Goal: Task Accomplishment & Management: Use online tool/utility

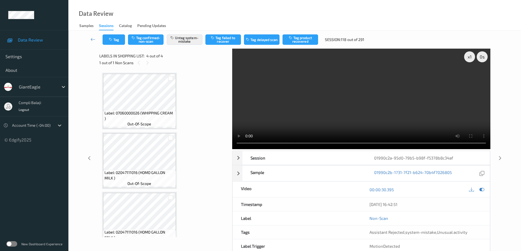
scroll to position [30, 0]
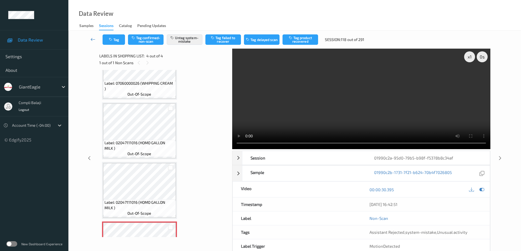
click at [91, 38] on icon at bounding box center [93, 39] width 5 height 5
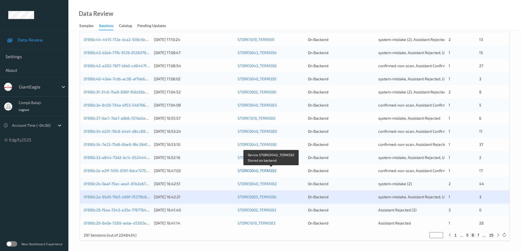
scroll to position [160, 0]
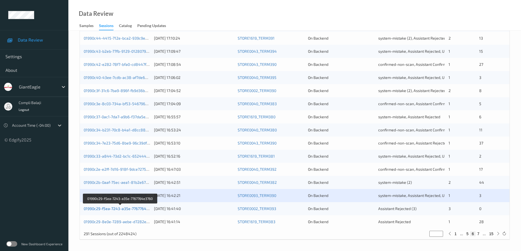
click at [133, 209] on link "01990c29-f5ea-7243-a35e-7767764e3760" at bounding box center [120, 209] width 73 height 5
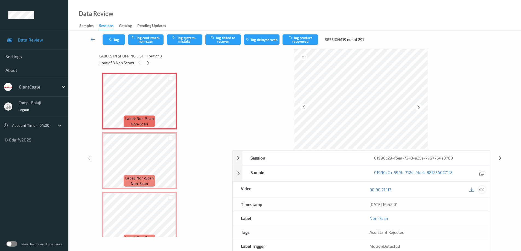
click at [484, 191] on icon at bounding box center [481, 189] width 5 height 5
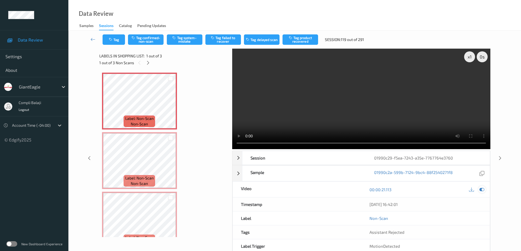
click at [481, 190] on icon at bounding box center [481, 189] width 5 height 5
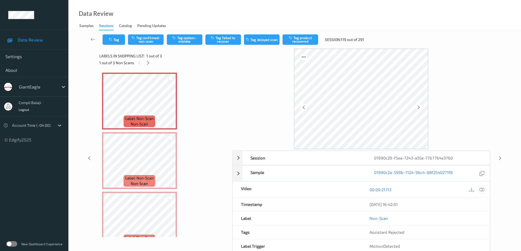
click at [481, 190] on icon at bounding box center [481, 189] width 5 height 5
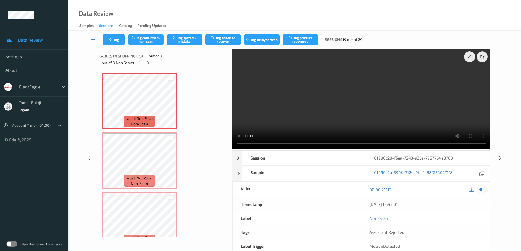
click at [485, 190] on div at bounding box center [481, 189] width 7 height 7
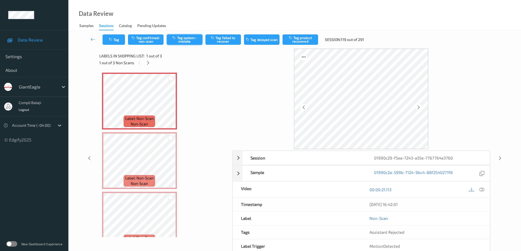
click at [191, 41] on button "Tag system-mistake" at bounding box center [185, 39] width 36 height 10
click at [118, 40] on button "Tag" at bounding box center [114, 39] width 22 height 10
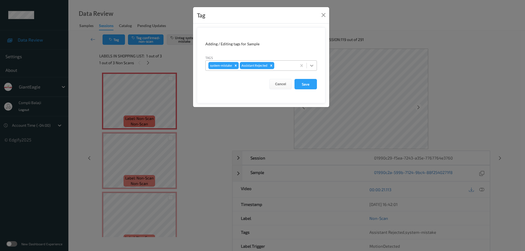
click at [312, 65] on icon at bounding box center [311, 65] width 5 height 5
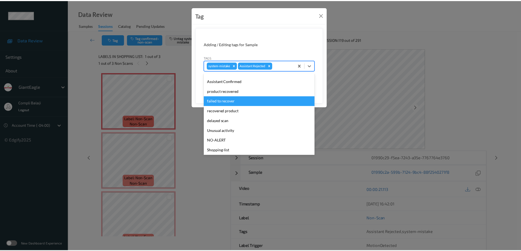
scroll to position [48, 0]
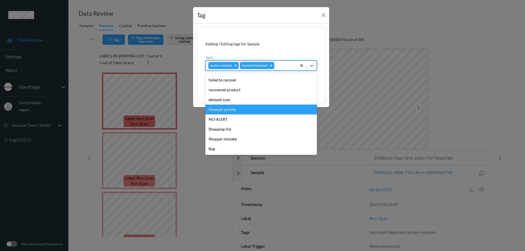
click at [235, 111] on div "Unusual activity" at bounding box center [261, 110] width 112 height 10
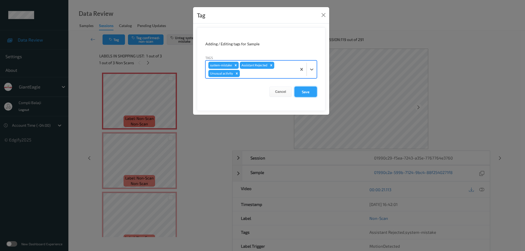
click at [309, 94] on button "Save" at bounding box center [306, 92] width 22 height 10
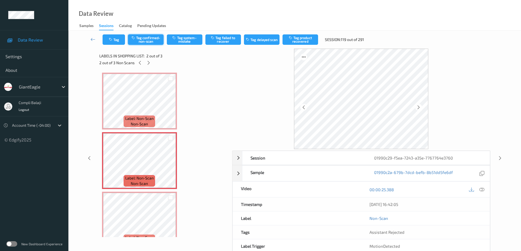
click at [150, 42] on button "Tag confirmed-non-scan" at bounding box center [146, 39] width 36 height 10
click at [299, 41] on button "Tag product recovered" at bounding box center [301, 39] width 36 height 10
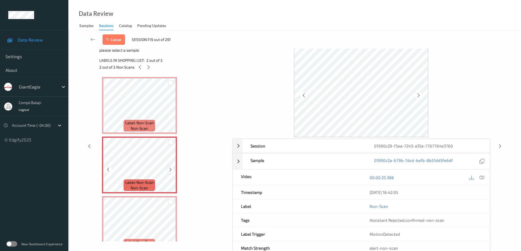
scroll to position [0, 0]
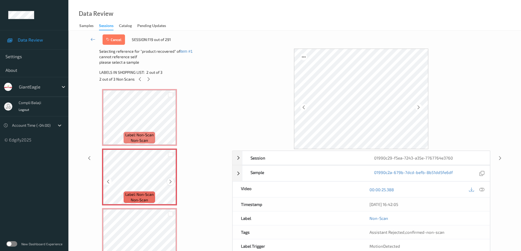
click at [169, 181] on icon at bounding box center [170, 181] width 5 height 5
click at [481, 190] on icon at bounding box center [481, 189] width 5 height 5
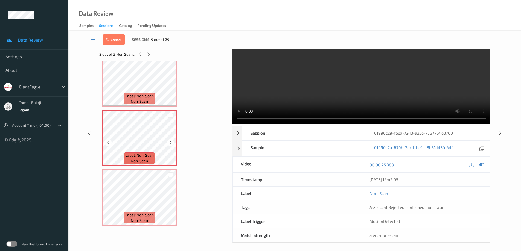
scroll to position [28, 0]
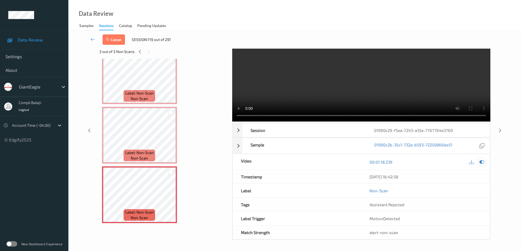
click at [482, 163] on icon at bounding box center [481, 162] width 5 height 5
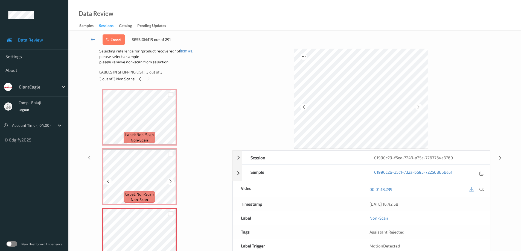
scroll to position [14, 0]
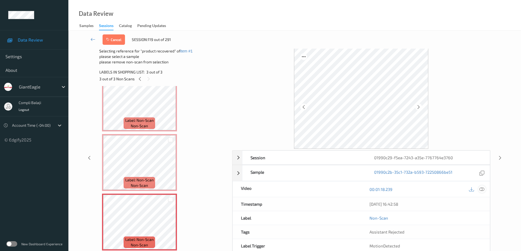
click at [482, 191] on icon at bounding box center [481, 189] width 5 height 5
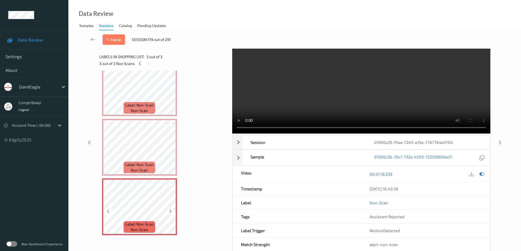
scroll to position [28, 0]
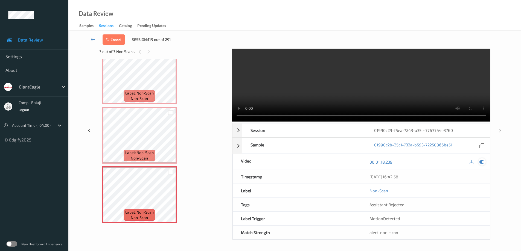
click at [480, 164] on icon at bounding box center [481, 162] width 5 height 5
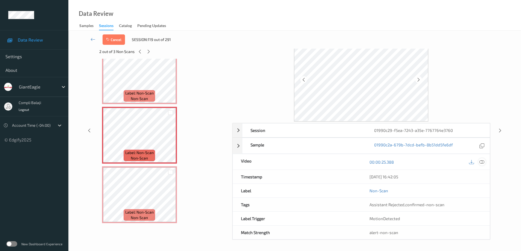
click at [483, 162] on icon at bounding box center [481, 161] width 5 height 5
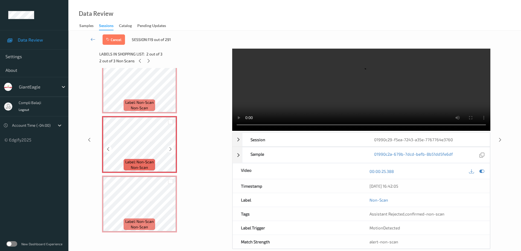
scroll to position [27, 0]
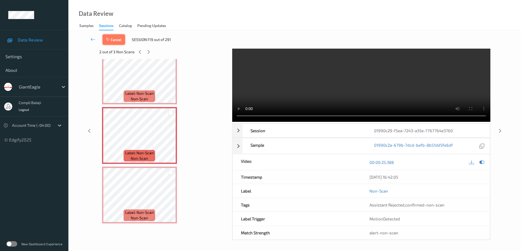
click at [115, 40] on button "Cancel" at bounding box center [114, 39] width 22 height 10
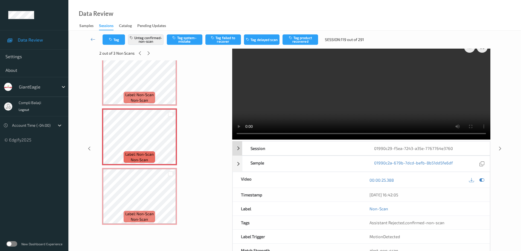
scroll to position [0, 0]
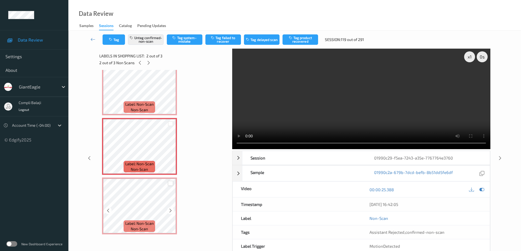
click at [169, 182] on div at bounding box center [170, 183] width 5 height 5
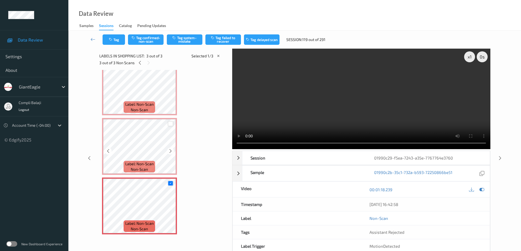
click at [170, 124] on div at bounding box center [170, 123] width 5 height 5
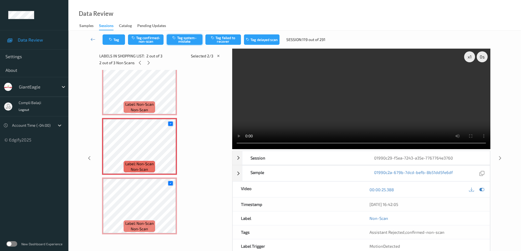
drag, startPoint x: 152, startPoint y: 40, endPoint x: 194, endPoint y: 44, distance: 42.3
click at [153, 40] on button "Tag confirmed-non-scan" at bounding box center [146, 39] width 36 height 10
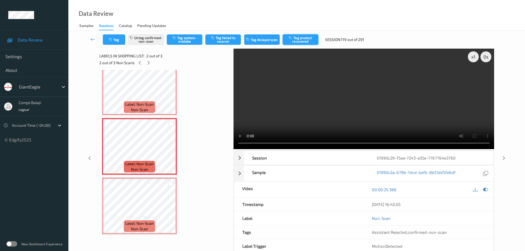
click at [303, 40] on button "Tag product recovered" at bounding box center [301, 39] width 36 height 10
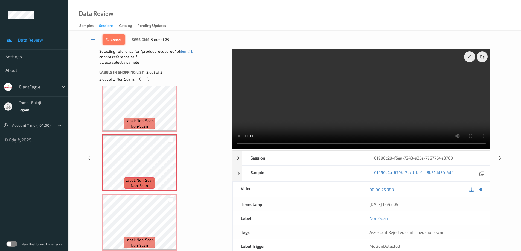
click at [113, 41] on button "Cancel" at bounding box center [114, 39] width 22 height 10
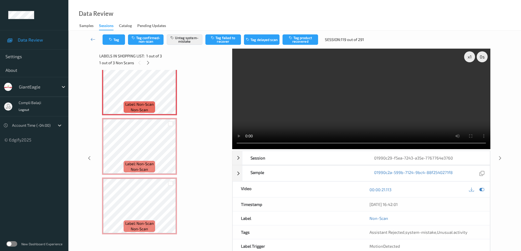
drag, startPoint x: 92, startPoint y: 41, endPoint x: 114, endPoint y: 35, distance: 21.8
click at [92, 41] on icon at bounding box center [93, 39] width 5 height 5
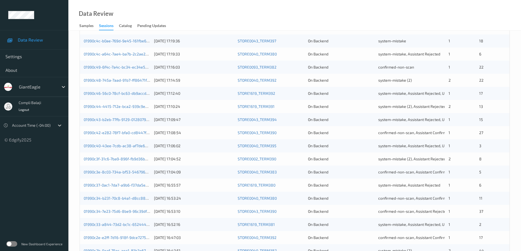
scroll to position [160, 0]
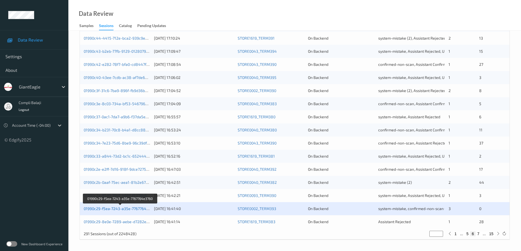
click at [136, 209] on link "01990c29-f5ea-7243-a35e-7767764e3760" at bounding box center [120, 209] width 73 height 5
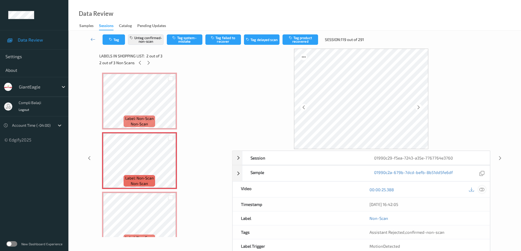
click at [482, 189] on icon at bounding box center [481, 189] width 5 height 5
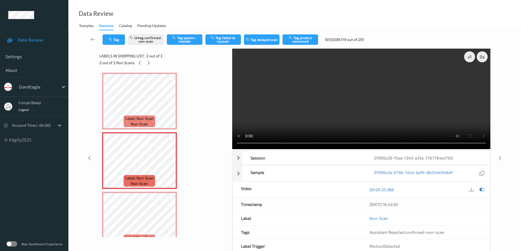
click at [92, 40] on icon at bounding box center [93, 39] width 5 height 5
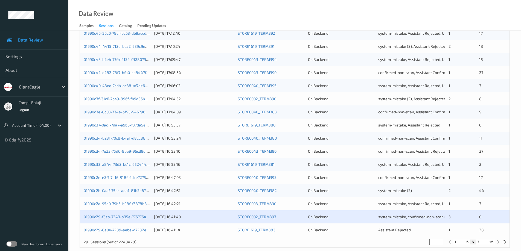
scroll to position [160, 0]
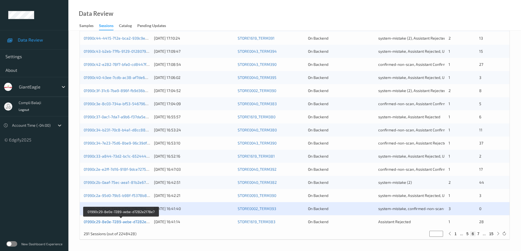
click at [129, 221] on link "01990c29-8e0e-7289-aebe-d7282e2178e7" at bounding box center [121, 222] width 75 height 5
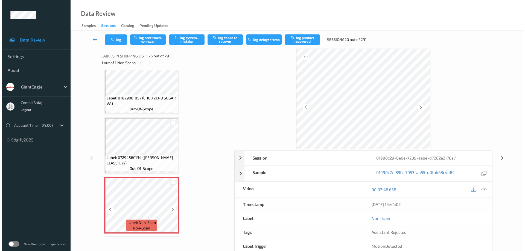
scroll to position [1409, 0]
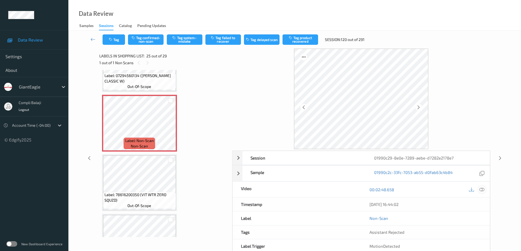
click at [482, 189] on icon at bounding box center [481, 189] width 5 height 5
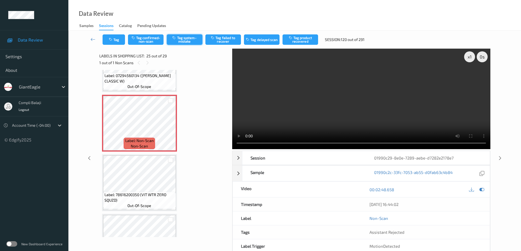
click at [191, 42] on button "Tag system-mistake" at bounding box center [185, 39] width 36 height 10
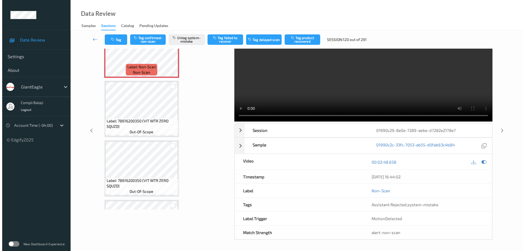
scroll to position [0, 0]
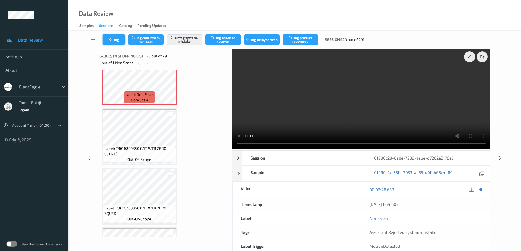
click at [118, 39] on button "Tag" at bounding box center [114, 39] width 22 height 10
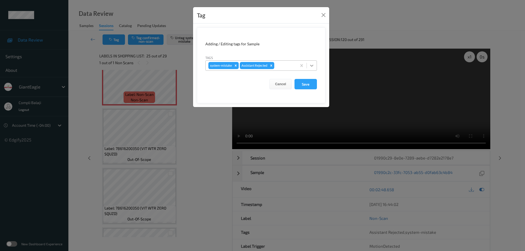
click at [314, 66] on icon at bounding box center [311, 65] width 5 height 5
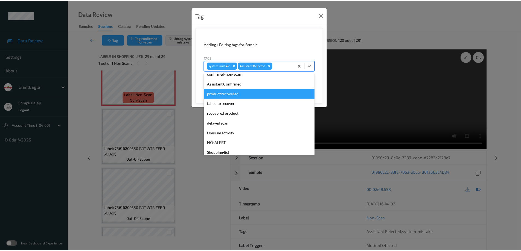
scroll to position [48, 0]
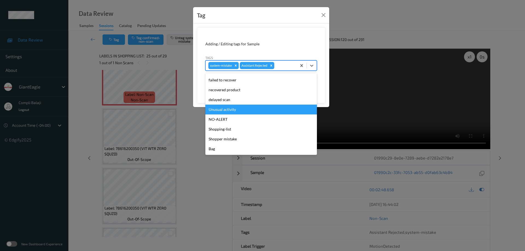
click at [235, 111] on div "Unusual activity" at bounding box center [261, 110] width 112 height 10
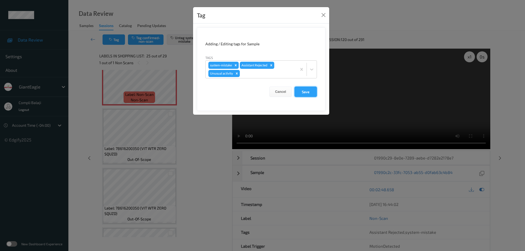
click at [309, 93] on button "Save" at bounding box center [306, 92] width 22 height 10
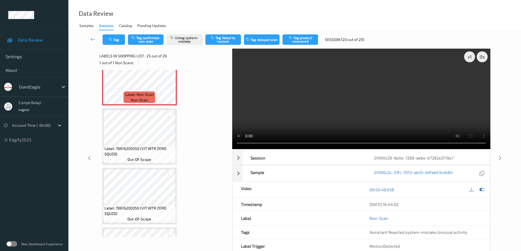
click at [91, 40] on icon at bounding box center [93, 39] width 5 height 5
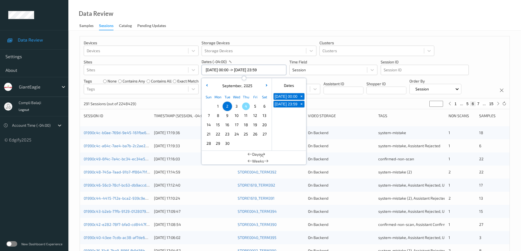
click at [275, 69] on input "[DATE] 00:00 -> [DATE] 23:59" at bounding box center [244, 70] width 85 height 10
click at [238, 109] on span "3" at bounding box center [237, 107] width 8 height 8
type input "[DATE] 00:00"
type input "*"
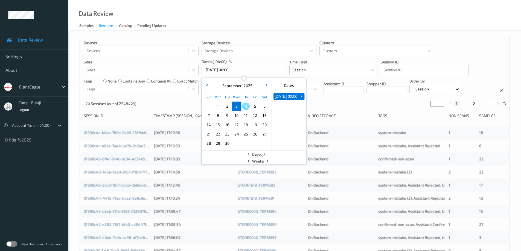
click at [238, 109] on span "3" at bounding box center [237, 107] width 8 height 8
type input "[DATE] 00:00 -> [DATE] 23:59"
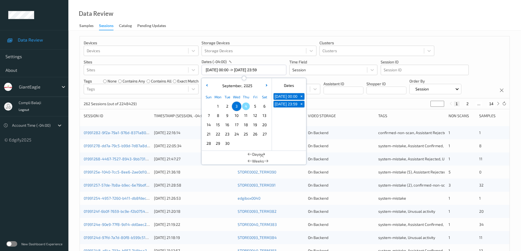
click at [470, 55] on div "Devices Devices Storage Devices Storage Devices Clusters Clusters Sites Sites d…" at bounding box center [295, 67] width 430 height 62
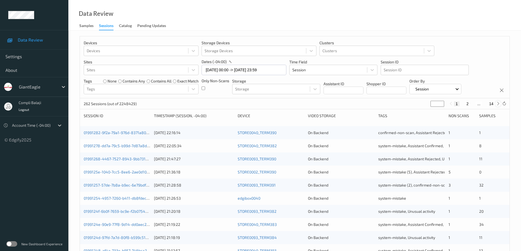
click at [498, 104] on icon at bounding box center [498, 104] width 4 height 4
type input "*"
click at [498, 104] on icon at bounding box center [498, 104] width 4 height 4
type input "*"
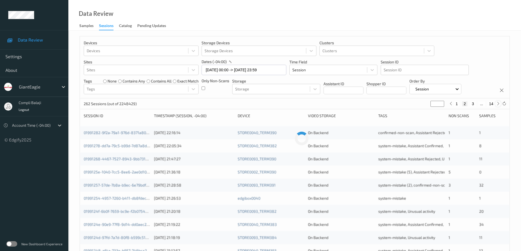
type input "*"
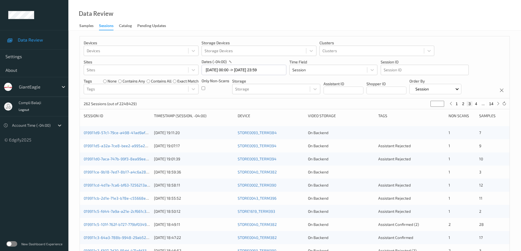
click at [476, 105] on button "4" at bounding box center [475, 103] width 5 height 5
type input "*"
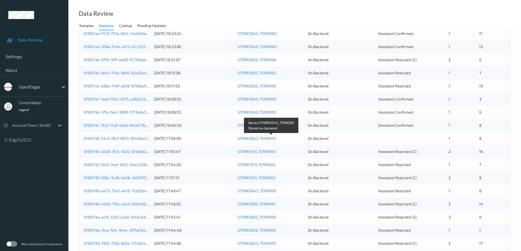
scroll to position [24, 0]
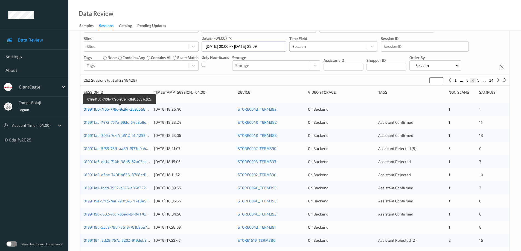
click at [122, 109] on link "019911b0-710b-779c-9c94-3b9c5687c82c" at bounding box center [120, 109] width 72 height 5
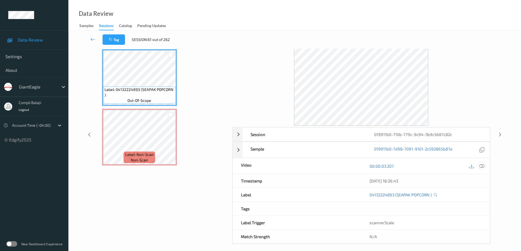
click at [481, 167] on icon at bounding box center [481, 166] width 5 height 5
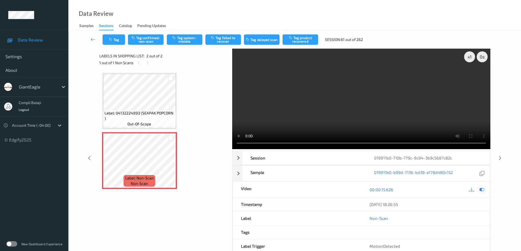
click at [484, 190] on div at bounding box center [481, 189] width 7 height 7
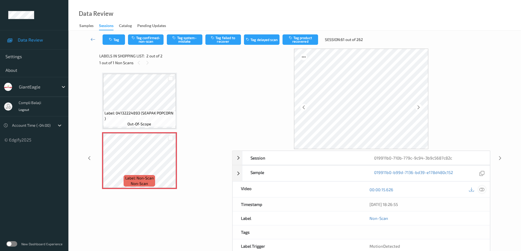
click at [481, 189] on icon at bounding box center [481, 189] width 5 height 5
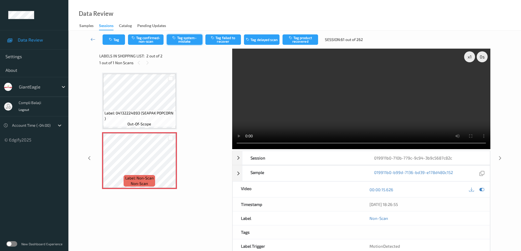
drag, startPoint x: 185, startPoint y: 40, endPoint x: 245, endPoint y: 66, distance: 64.6
click at [186, 40] on button "Tag system-mistake" at bounding box center [185, 39] width 36 height 10
click at [91, 40] on icon at bounding box center [93, 39] width 5 height 5
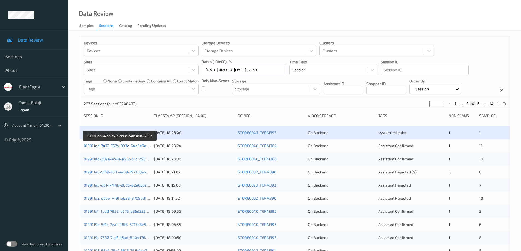
click at [127, 146] on link "019911ad-7472-757a-993c-54d3e9e3780c" at bounding box center [120, 146] width 73 height 5
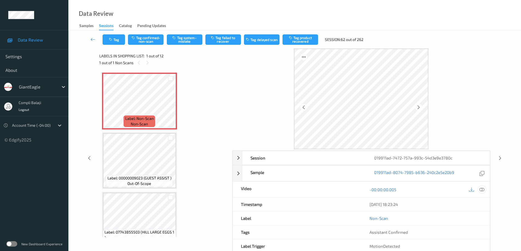
click at [484, 189] on div at bounding box center [481, 189] width 7 height 7
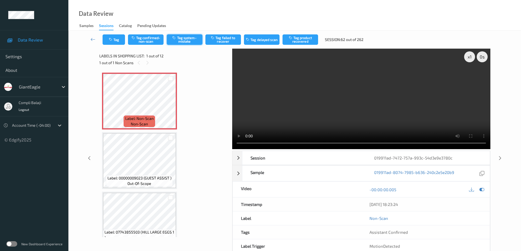
click at [191, 41] on button "Tag system-mistake" at bounding box center [185, 39] width 36 height 10
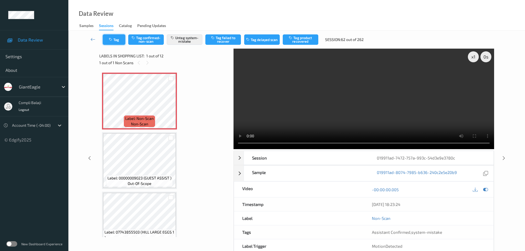
click at [119, 40] on button "Tag" at bounding box center [114, 39] width 22 height 10
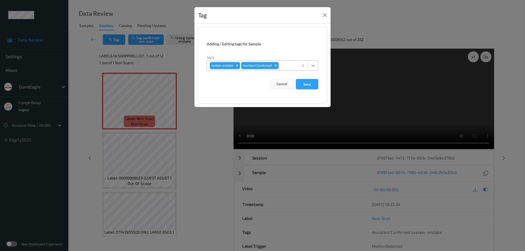
click at [312, 65] on icon at bounding box center [313, 66] width 3 height 2
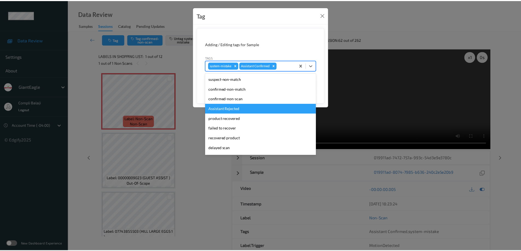
scroll to position [27, 0]
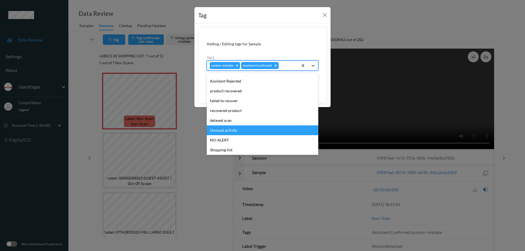
click at [233, 130] on div "Unusual activity" at bounding box center [263, 131] width 112 height 10
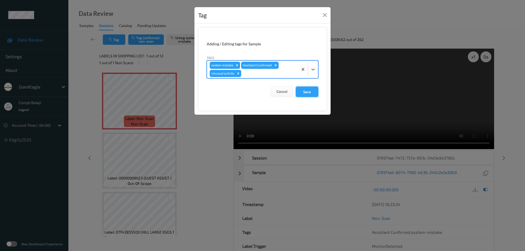
click at [310, 91] on button "Save" at bounding box center [307, 92] width 22 height 10
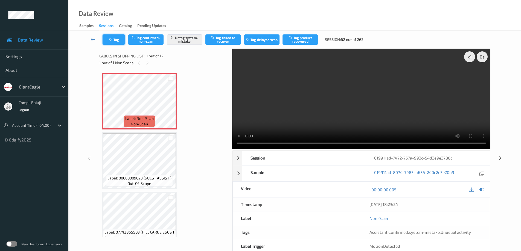
click at [117, 40] on button "Tag" at bounding box center [114, 39] width 22 height 10
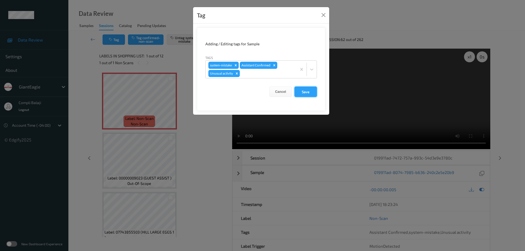
click at [307, 93] on button "Save" at bounding box center [306, 92] width 22 height 10
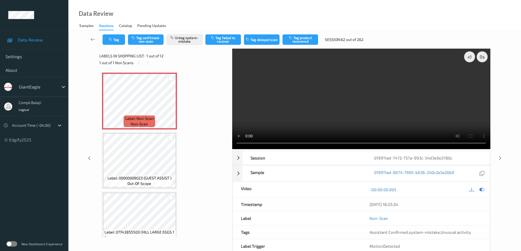
click at [92, 38] on icon at bounding box center [93, 39] width 5 height 5
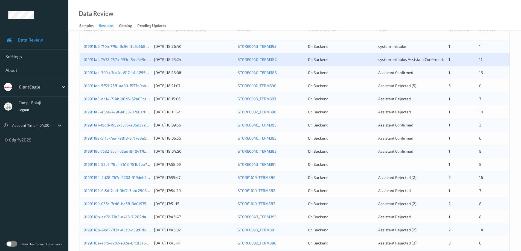
scroll to position [55, 0]
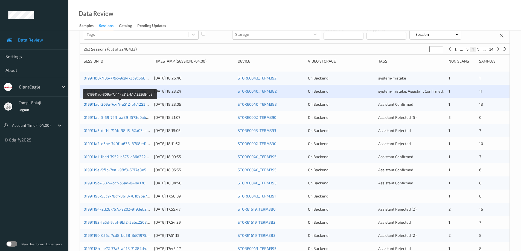
click at [111, 104] on link "019911ad-309a-7c44-a512-b1c1255684b8" at bounding box center [121, 104] width 74 height 5
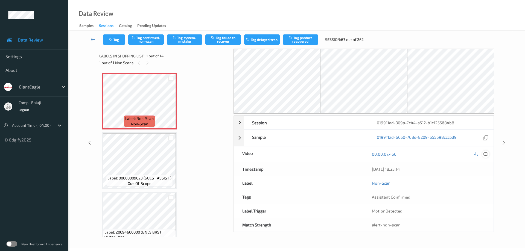
click at [488, 154] on icon at bounding box center [485, 154] width 5 height 5
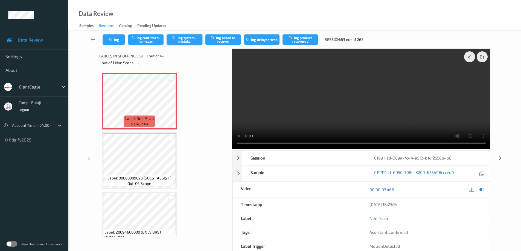
click at [186, 41] on button "Tag system-mistake" at bounding box center [185, 39] width 36 height 10
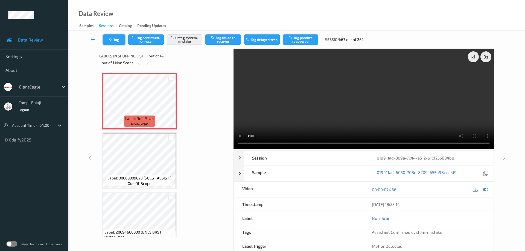
click at [117, 40] on button "Tag" at bounding box center [114, 39] width 22 height 10
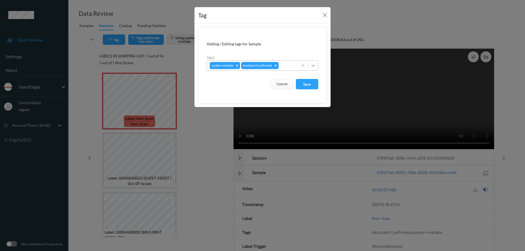
click at [313, 66] on icon at bounding box center [313, 66] width 3 height 2
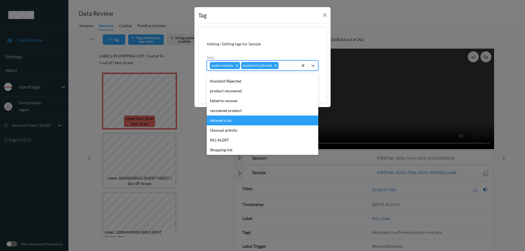
scroll to position [48, 0]
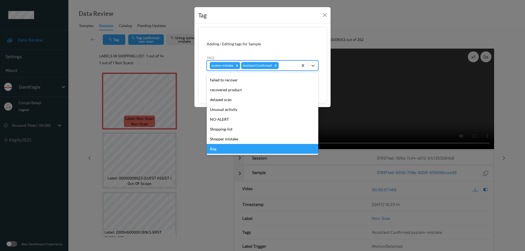
click at [217, 149] on div "Bag" at bounding box center [263, 149] width 112 height 10
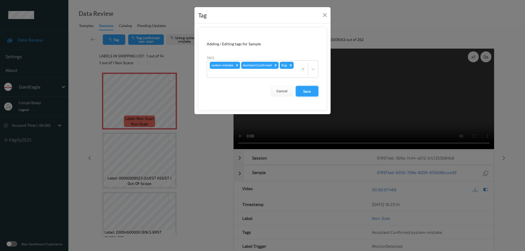
click at [311, 91] on button "Save" at bounding box center [307, 91] width 22 height 10
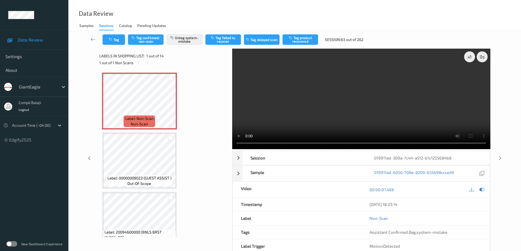
click at [91, 39] on icon at bounding box center [93, 39] width 5 height 5
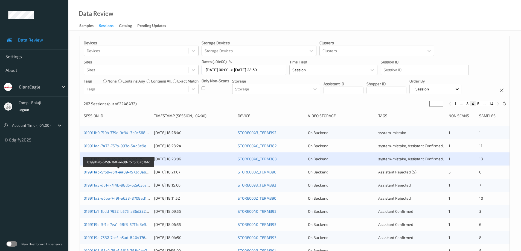
click at [127, 173] on link "019911ab-5f59-76ff-aa89-f573d0ab76fc" at bounding box center [119, 172] width 70 height 5
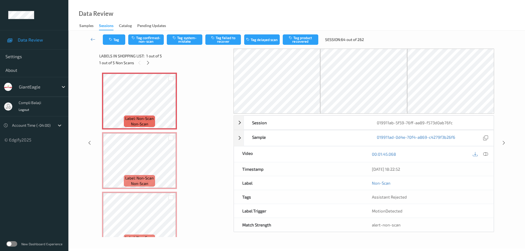
click at [486, 155] on icon at bounding box center [485, 154] width 5 height 5
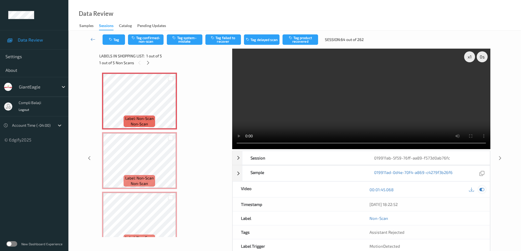
click at [482, 190] on icon at bounding box center [481, 189] width 5 height 5
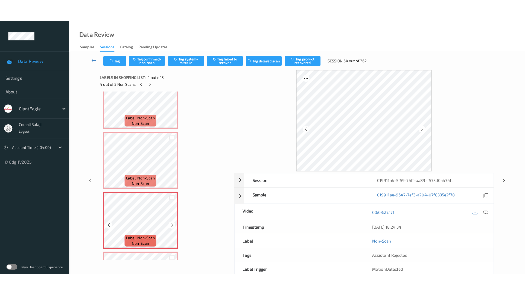
scroll to position [133, 0]
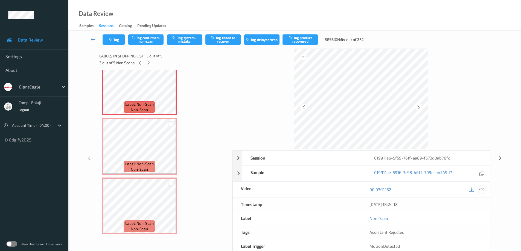
click at [482, 190] on icon at bounding box center [481, 189] width 5 height 5
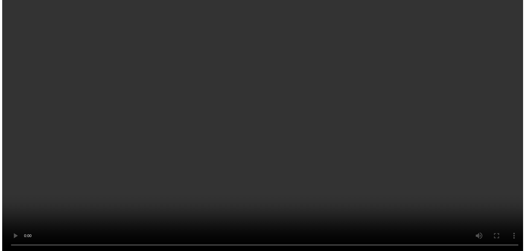
scroll to position [0, 0]
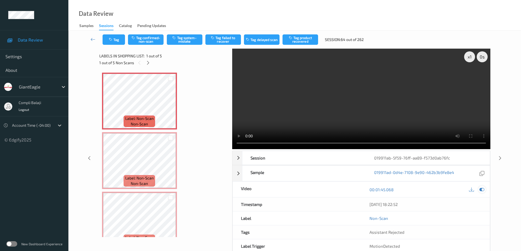
click at [484, 189] on div at bounding box center [481, 189] width 7 height 7
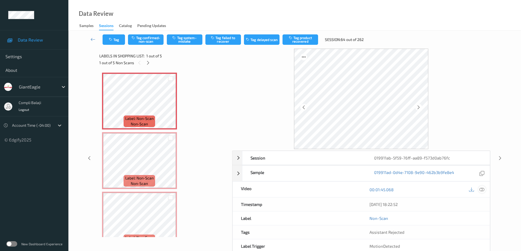
click at [482, 190] on icon at bounding box center [481, 189] width 5 height 5
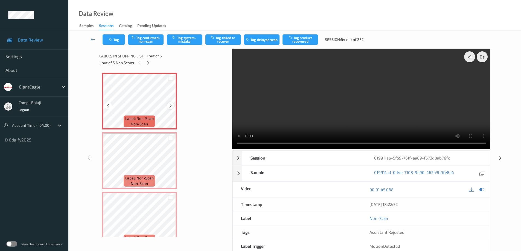
click at [170, 106] on icon at bounding box center [170, 105] width 5 height 5
click at [108, 107] on icon at bounding box center [108, 105] width 5 height 5
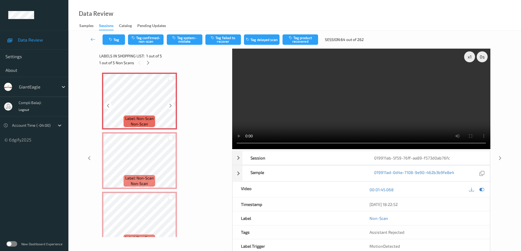
click at [108, 107] on icon at bounding box center [108, 105] width 5 height 5
click at [185, 41] on button "Tag system-mistake" at bounding box center [185, 39] width 36 height 10
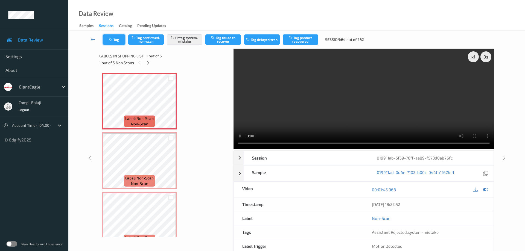
click at [120, 42] on button "Tag" at bounding box center [114, 39] width 22 height 10
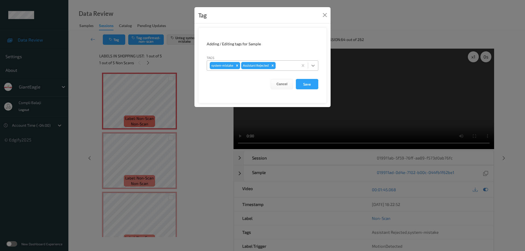
click at [314, 68] on icon at bounding box center [312, 65] width 5 height 5
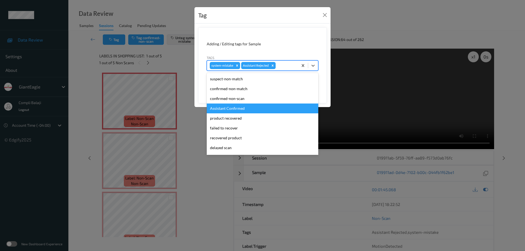
scroll to position [48, 0]
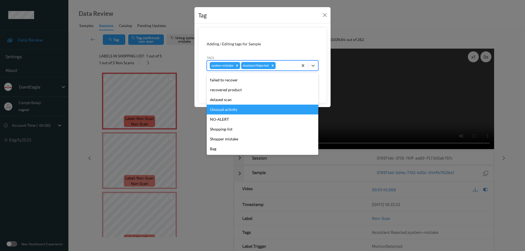
click at [234, 111] on div "Unusual activity" at bounding box center [263, 110] width 112 height 10
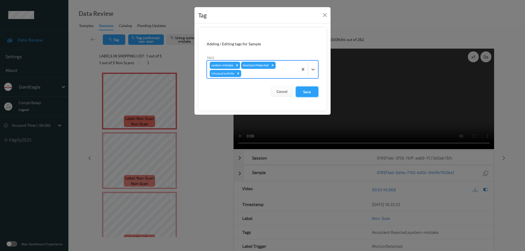
click at [309, 94] on button "Save" at bounding box center [307, 92] width 22 height 10
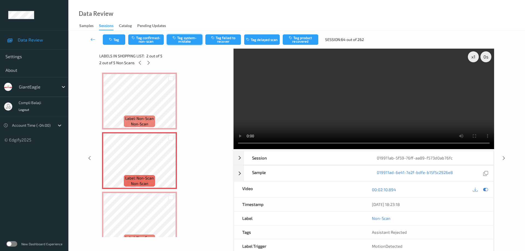
click at [188, 41] on button "Tag system-mistake" at bounding box center [185, 39] width 36 height 10
click at [115, 42] on button "Tag" at bounding box center [114, 39] width 22 height 10
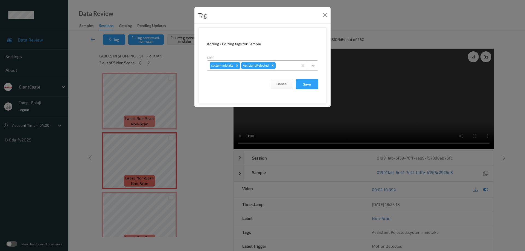
click at [314, 66] on icon at bounding box center [312, 65] width 5 height 5
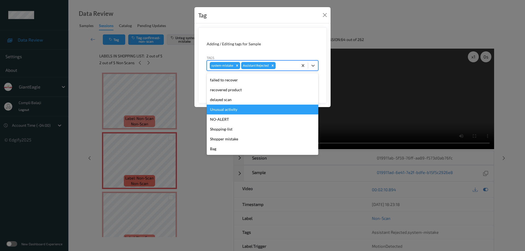
drag, startPoint x: 234, startPoint y: 111, endPoint x: 309, endPoint y: 100, distance: 75.3
click at [234, 111] on div "Unusual activity" at bounding box center [263, 110] width 112 height 10
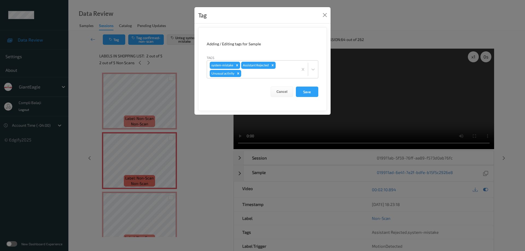
drag, startPoint x: 314, startPoint y: 93, endPoint x: 218, endPoint y: 159, distance: 116.8
click at [314, 93] on button "Save" at bounding box center [307, 92] width 22 height 10
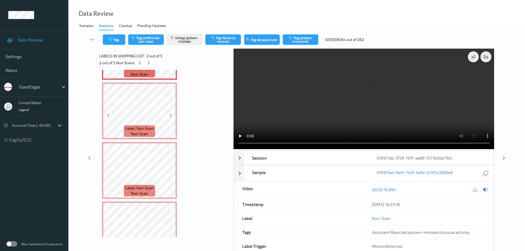
scroll to position [82, 0]
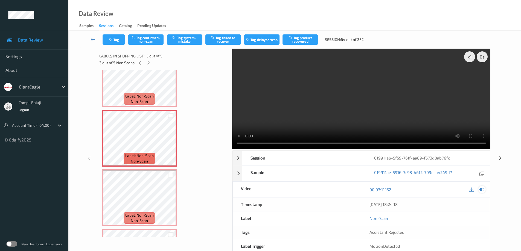
click at [483, 189] on icon at bounding box center [481, 189] width 5 height 5
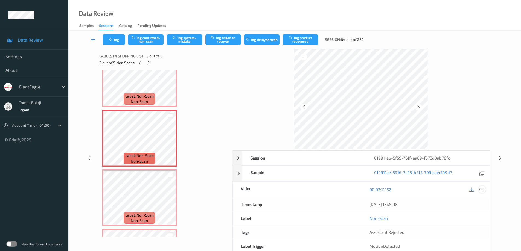
click at [482, 190] on icon at bounding box center [481, 189] width 5 height 5
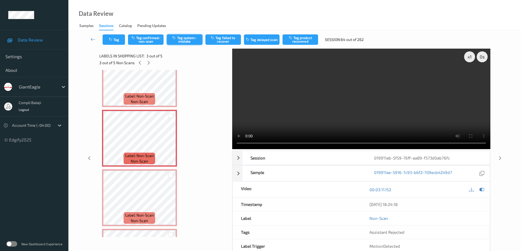
click at [191, 44] on button "Tag system-mistake" at bounding box center [185, 39] width 36 height 10
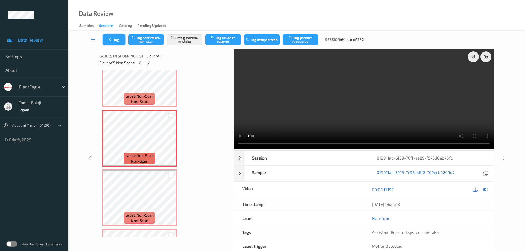
click at [119, 44] on button "Tag" at bounding box center [114, 39] width 22 height 10
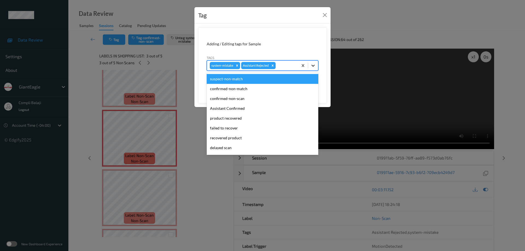
click at [315, 66] on icon at bounding box center [312, 65] width 5 height 5
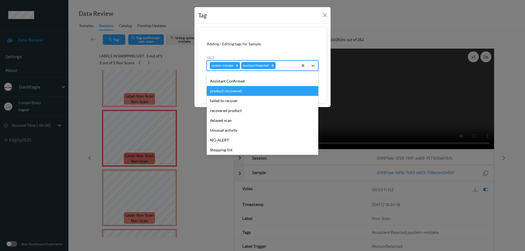
scroll to position [48, 0]
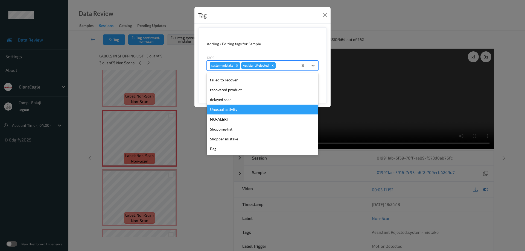
drag, startPoint x: 229, startPoint y: 109, endPoint x: 301, endPoint y: 98, distance: 73.3
click at [232, 109] on div "Unusual activity" at bounding box center [263, 110] width 112 height 10
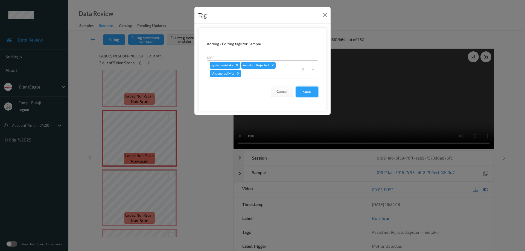
click at [309, 94] on button "Save" at bounding box center [307, 92] width 22 height 10
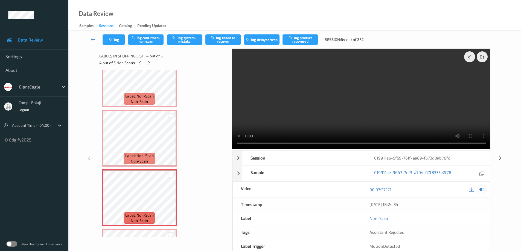
click at [484, 192] on div at bounding box center [481, 189] width 7 height 7
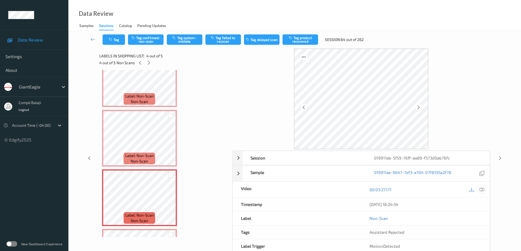
click at [481, 190] on icon at bounding box center [481, 189] width 5 height 5
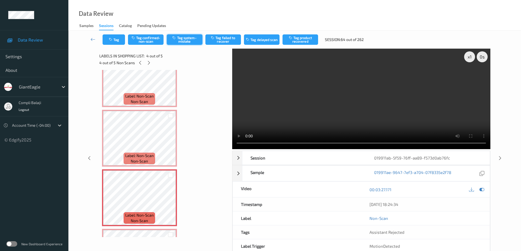
click at [194, 41] on button "Tag system-mistake" at bounding box center [185, 39] width 36 height 10
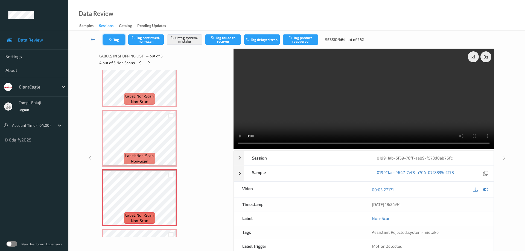
click at [118, 40] on button "Tag" at bounding box center [114, 39] width 22 height 10
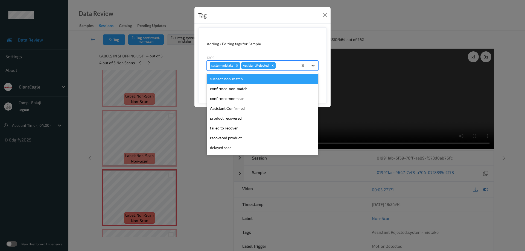
drag, startPoint x: 315, startPoint y: 66, endPoint x: 260, endPoint y: 82, distance: 57.6
click at [314, 66] on icon at bounding box center [312, 65] width 5 height 5
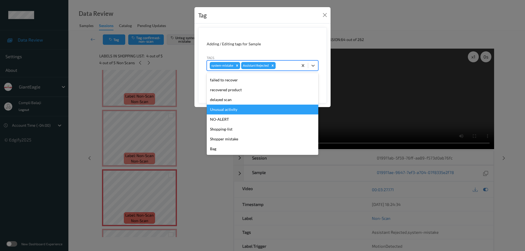
drag, startPoint x: 234, startPoint y: 109, endPoint x: 314, endPoint y: 97, distance: 80.7
click at [236, 109] on div "Unusual activity" at bounding box center [263, 110] width 112 height 10
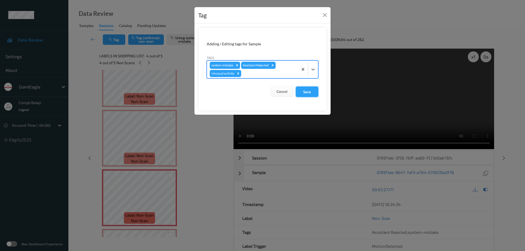
click at [309, 92] on button "Save" at bounding box center [307, 92] width 22 height 10
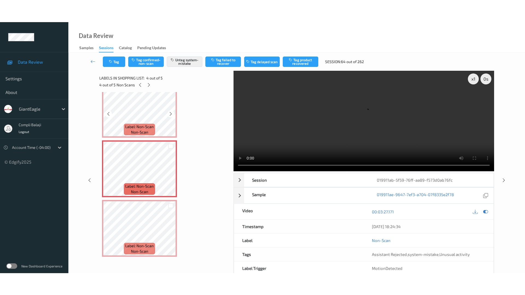
scroll to position [133, 0]
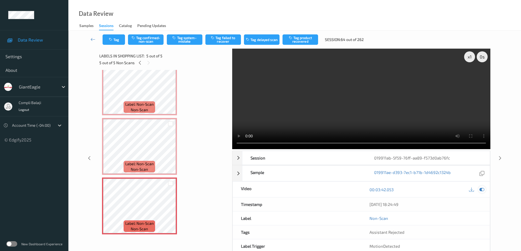
drag, startPoint x: 483, startPoint y: 190, endPoint x: 483, endPoint y: 174, distance: 15.9
click at [483, 190] on icon at bounding box center [481, 189] width 5 height 5
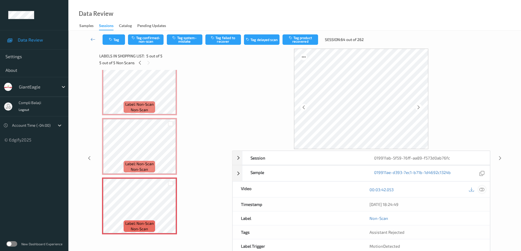
click at [482, 190] on icon at bounding box center [481, 189] width 5 height 5
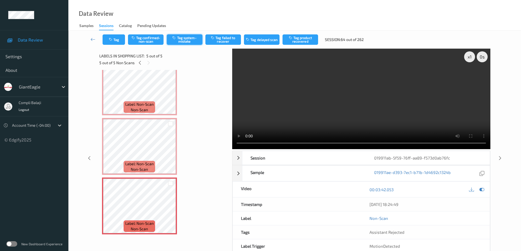
click at [190, 43] on button "Tag system-mistake" at bounding box center [185, 39] width 36 height 10
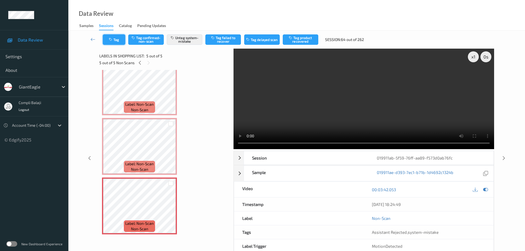
click at [121, 42] on button "Tag" at bounding box center [114, 39] width 22 height 10
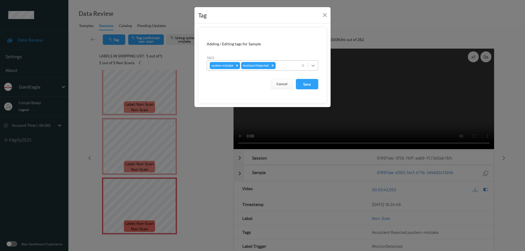
click at [314, 66] on icon at bounding box center [312, 65] width 5 height 5
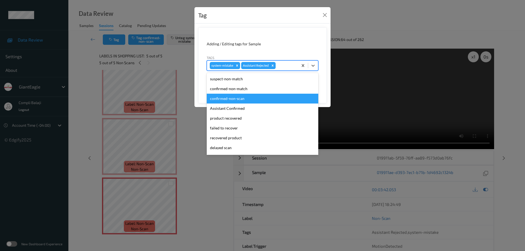
scroll to position [48, 0]
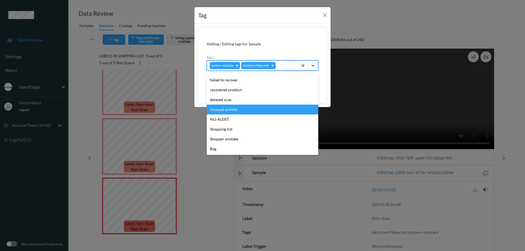
click at [234, 111] on div "Unusual activity" at bounding box center [263, 110] width 112 height 10
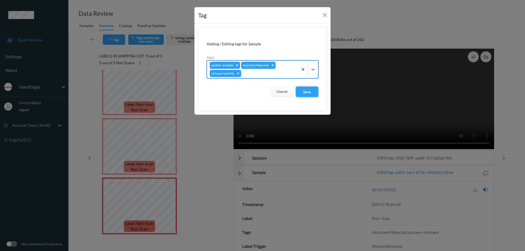
click at [309, 93] on button "Save" at bounding box center [307, 92] width 22 height 10
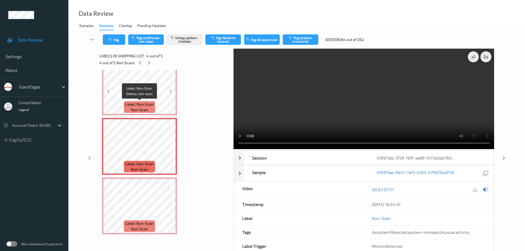
click at [151, 101] on div "Label: Non-Scan non-scan" at bounding box center [139, 106] width 31 height 11
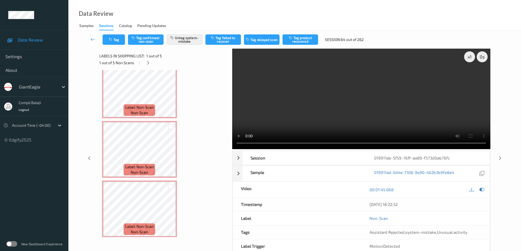
scroll to position [133, 0]
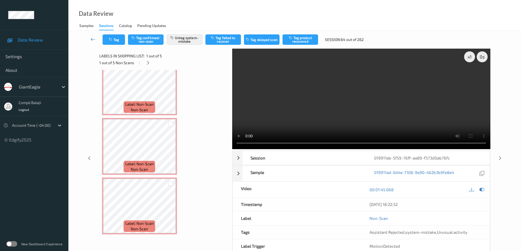
click at [92, 39] on icon at bounding box center [93, 39] width 5 height 5
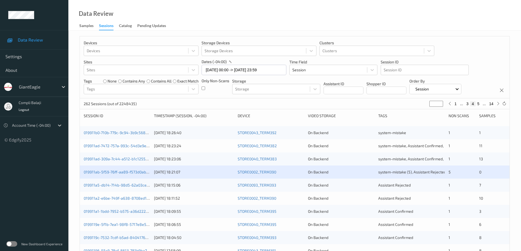
click at [117, 162] on div "019911ad-309a-7c44-a512-b1c1255684b8" at bounding box center [117, 158] width 66 height 5
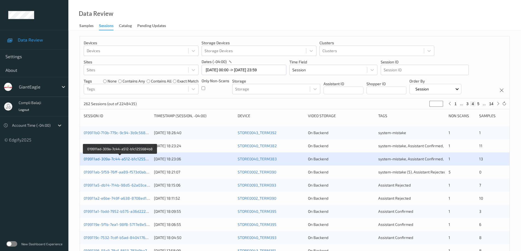
click at [128, 160] on link "019911ad-309a-7c44-a512-b1c1255684b8" at bounding box center [121, 159] width 74 height 5
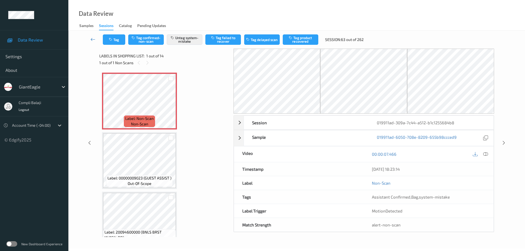
click at [91, 38] on icon at bounding box center [93, 39] width 5 height 5
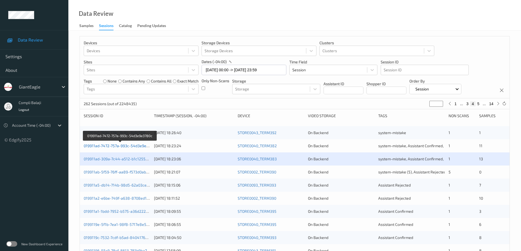
click at [120, 146] on link "019911ad-7472-757a-993c-54d3e9e3780c" at bounding box center [120, 146] width 73 height 5
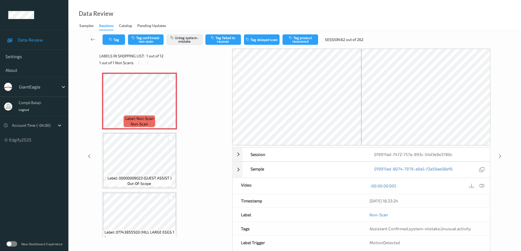
click at [91, 40] on icon at bounding box center [93, 39] width 5 height 5
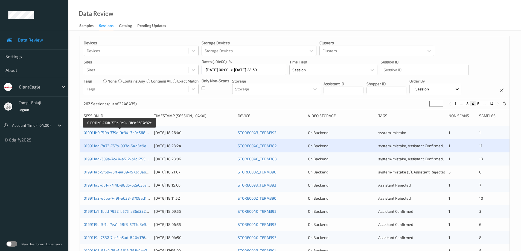
click at [132, 133] on link "019911b0-710b-779c-9c94-3b9c5687c82c" at bounding box center [120, 132] width 72 height 5
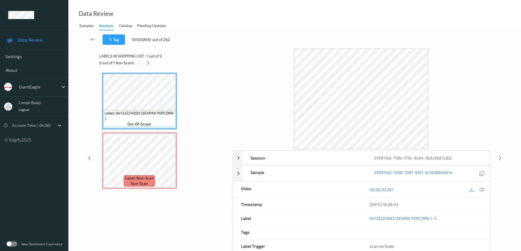
click at [91, 40] on icon at bounding box center [93, 39] width 5 height 5
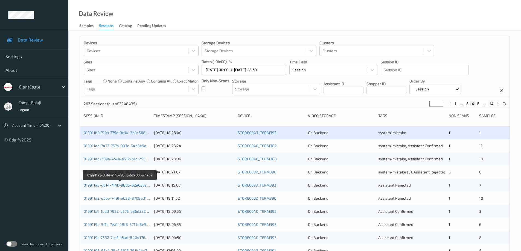
click at [136, 187] on link "019911a5-db14-714b-98d5-62a03ced12d2" at bounding box center [120, 185] width 73 height 5
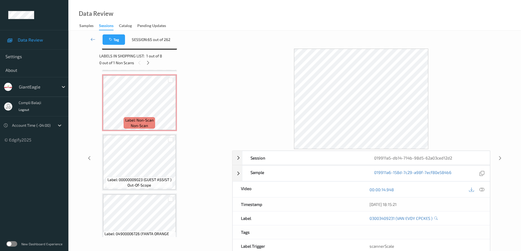
scroll to position [274, 0]
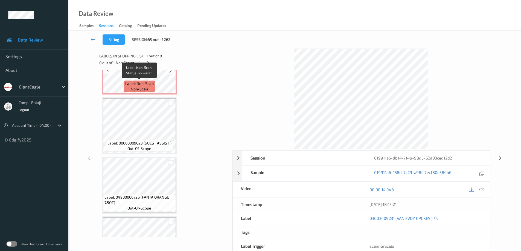
click at [153, 82] on span "Label: Non-Scan" at bounding box center [139, 83] width 28 height 5
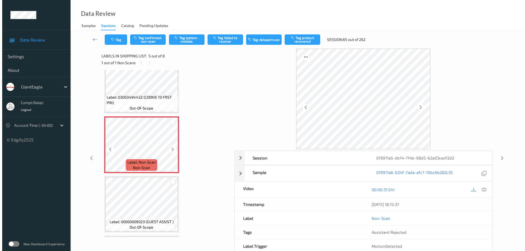
scroll to position [191, 0]
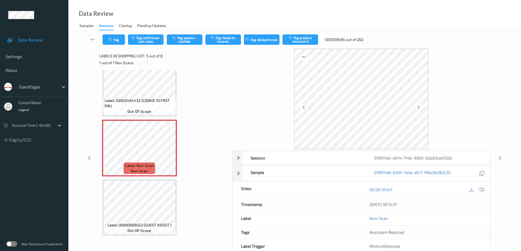
click at [481, 190] on icon at bounding box center [481, 189] width 5 height 5
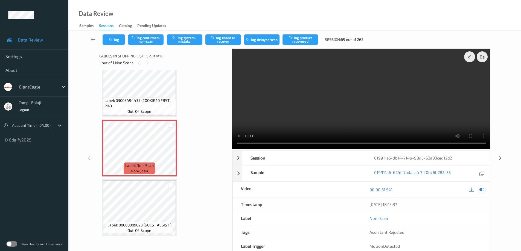
click at [483, 188] on icon at bounding box center [481, 189] width 5 height 5
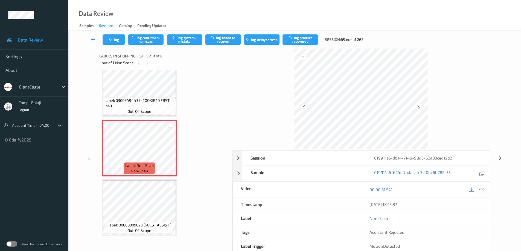
click at [484, 189] on icon at bounding box center [481, 189] width 5 height 5
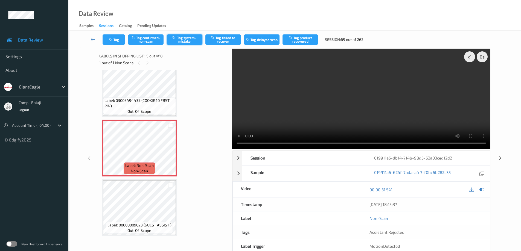
click at [194, 39] on button "Tag system-mistake" at bounding box center [185, 39] width 36 height 10
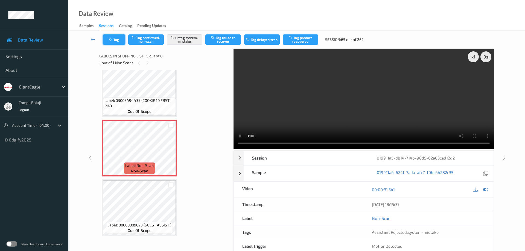
click at [120, 41] on button "Tag" at bounding box center [114, 39] width 22 height 10
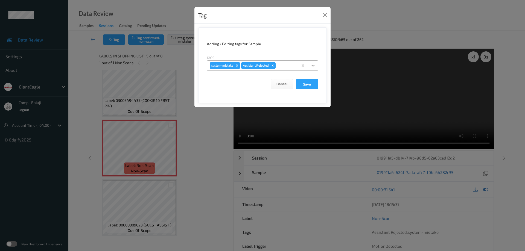
click at [315, 64] on icon at bounding box center [312, 65] width 5 height 5
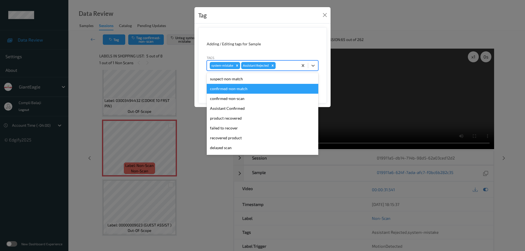
scroll to position [48, 0]
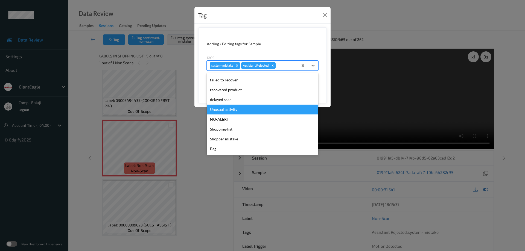
click at [234, 110] on div "Unusual activity" at bounding box center [263, 110] width 112 height 10
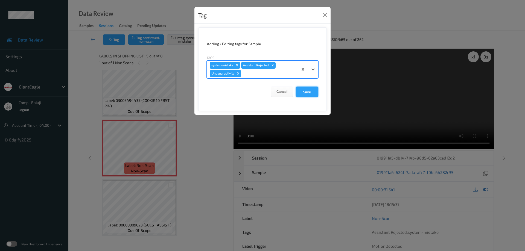
click at [307, 92] on button "Save" at bounding box center [307, 92] width 22 height 10
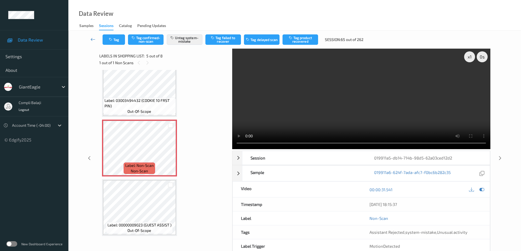
click at [92, 41] on icon at bounding box center [93, 39] width 5 height 5
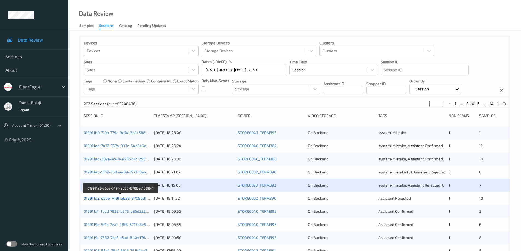
click at [121, 201] on link "019911a2-e6be-749f-a638-8708ed188841" at bounding box center [121, 198] width 74 height 5
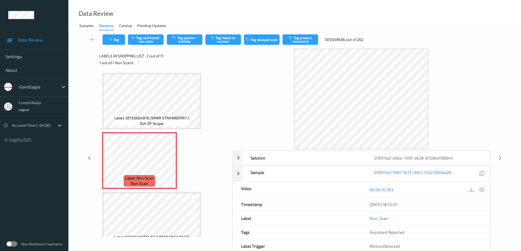
click at [482, 190] on icon at bounding box center [481, 189] width 5 height 5
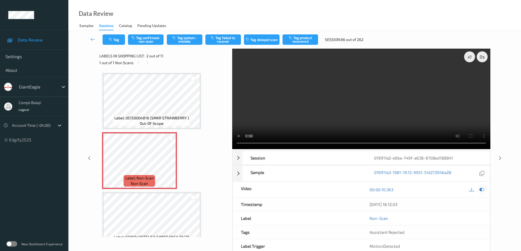
click at [484, 189] on icon at bounding box center [481, 189] width 5 height 5
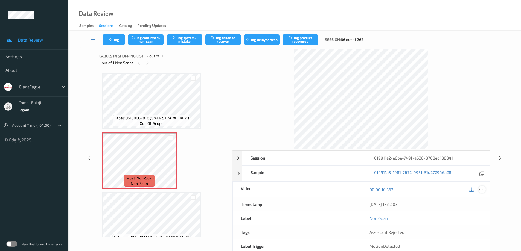
click at [484, 189] on icon at bounding box center [481, 189] width 5 height 5
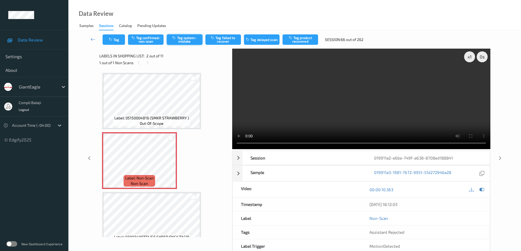
click at [186, 39] on button "Tag system-mistake" at bounding box center [185, 39] width 36 height 10
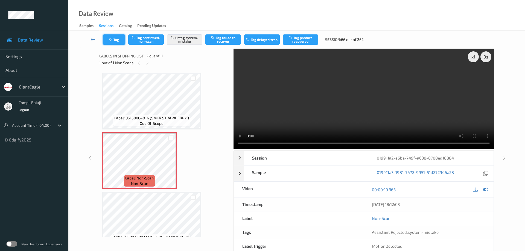
click at [120, 40] on button "Tag" at bounding box center [114, 39] width 22 height 10
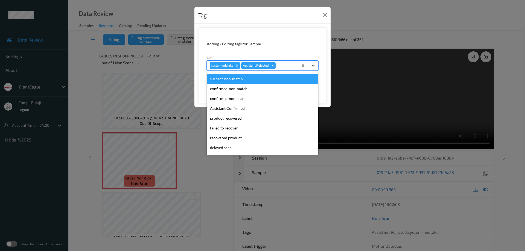
click at [314, 65] on icon at bounding box center [313, 66] width 3 height 2
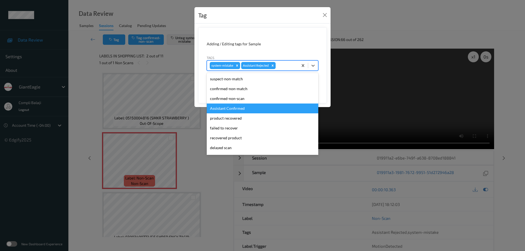
scroll to position [48, 0]
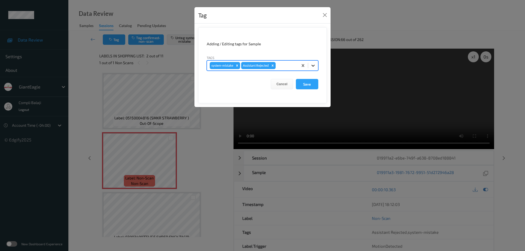
click at [313, 65] on icon at bounding box center [312, 65] width 5 height 5
click at [312, 66] on icon at bounding box center [313, 66] width 3 height 2
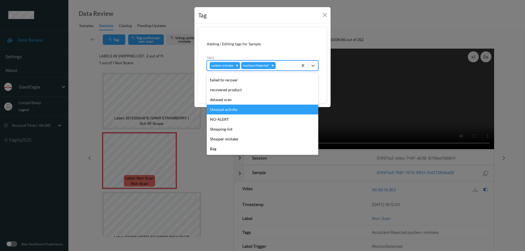
click at [233, 110] on div "Unusual activity" at bounding box center [263, 110] width 112 height 10
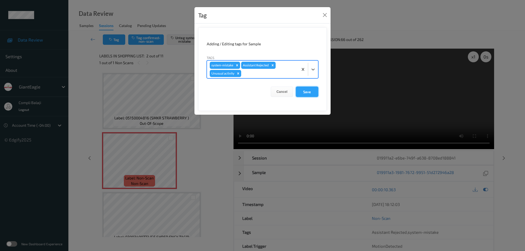
click at [307, 92] on button "Save" at bounding box center [307, 92] width 22 height 10
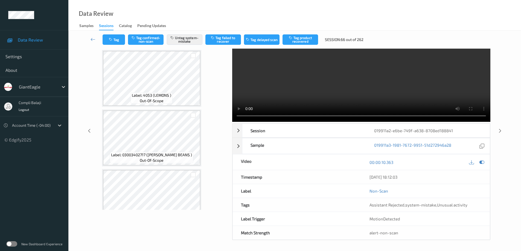
scroll to position [464, 0]
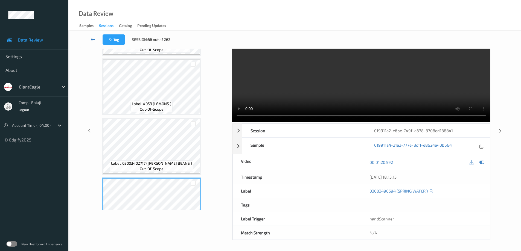
click at [93, 39] on icon at bounding box center [93, 39] width 5 height 5
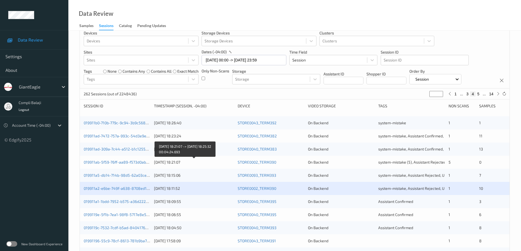
scroll to position [27, 0]
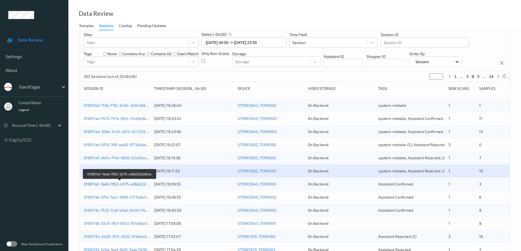
click at [140, 185] on link "019911a1-1bdd-7952-b575-a36d222e60ac" at bounding box center [120, 184] width 73 height 5
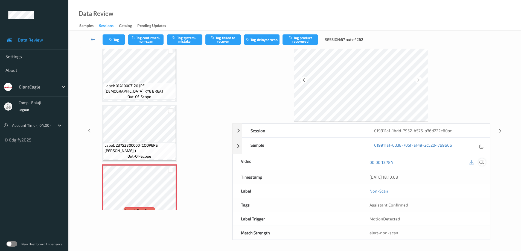
click at [483, 163] on icon at bounding box center [481, 162] width 5 height 5
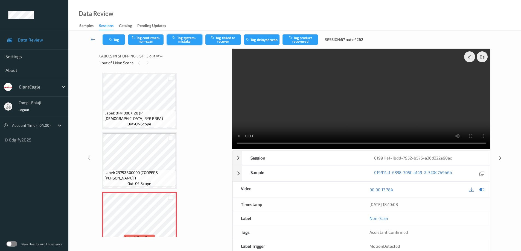
click at [185, 38] on button "Tag system-mistake" at bounding box center [185, 39] width 36 height 10
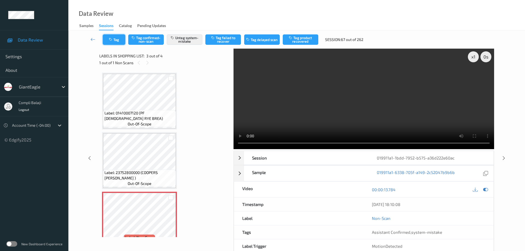
click at [120, 39] on button "Tag" at bounding box center [114, 39] width 22 height 10
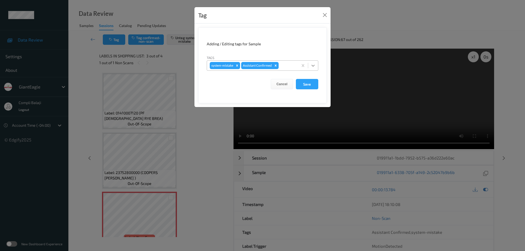
click at [313, 66] on icon at bounding box center [312, 65] width 5 height 5
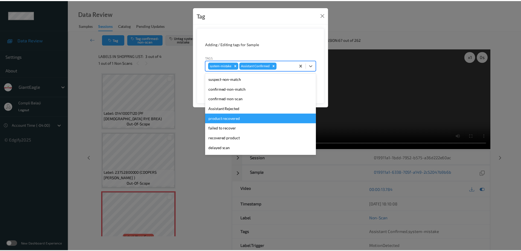
scroll to position [48, 0]
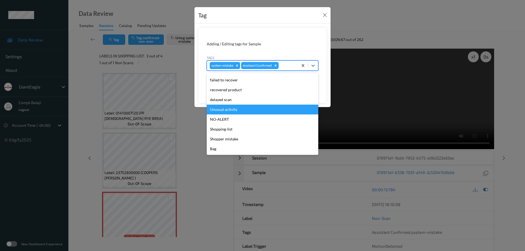
click at [237, 112] on div "Unusual activity" at bounding box center [263, 110] width 112 height 10
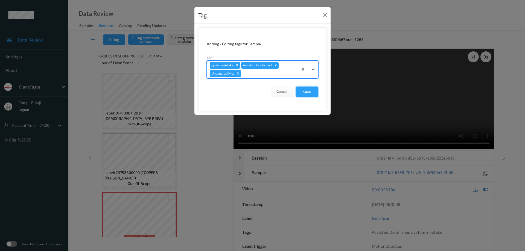
click at [306, 93] on button "Save" at bounding box center [307, 92] width 22 height 10
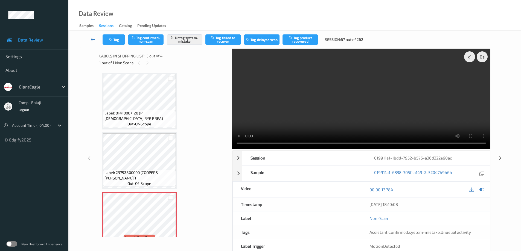
click at [91, 39] on icon at bounding box center [93, 39] width 5 height 5
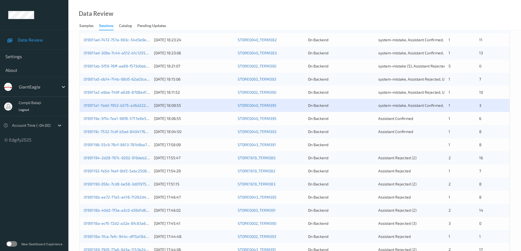
scroll to position [109, 0]
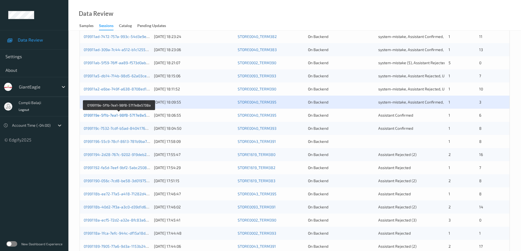
click at [128, 117] on link "0199119e-5f1b-7ea1-98f8-5717e8e5738a" at bounding box center [119, 115] width 71 height 5
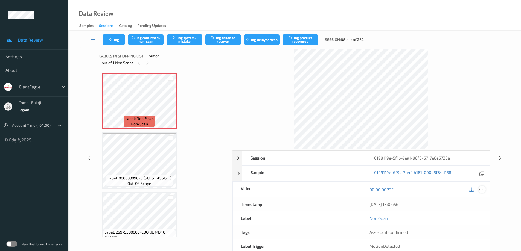
click at [484, 191] on icon at bounding box center [481, 189] width 5 height 5
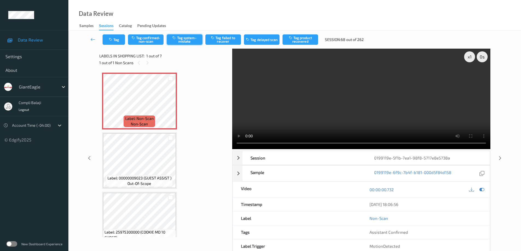
click at [190, 42] on button "Tag system-mistake" at bounding box center [185, 39] width 36 height 10
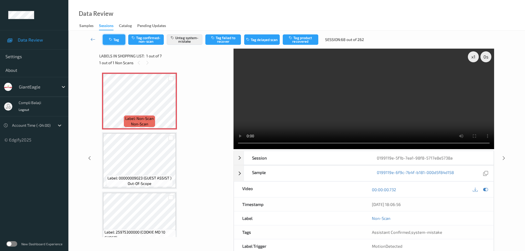
click at [119, 42] on button "Tag" at bounding box center [114, 39] width 22 height 10
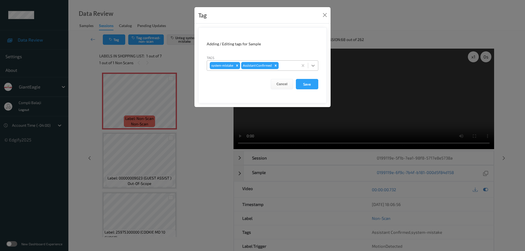
drag, startPoint x: 313, startPoint y: 67, endPoint x: 310, endPoint y: 67, distance: 3.3
click at [313, 67] on icon at bounding box center [312, 65] width 5 height 5
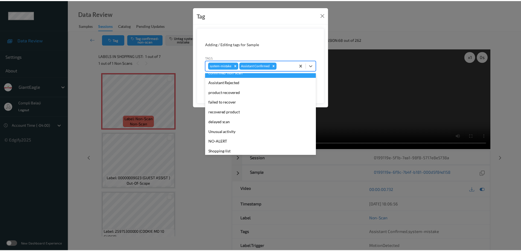
scroll to position [48, 0]
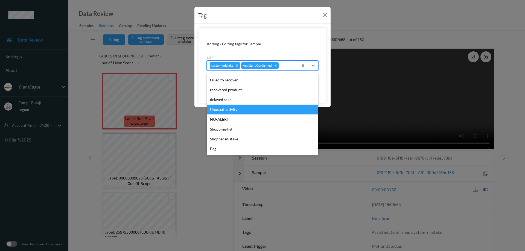
drag, startPoint x: 233, startPoint y: 111, endPoint x: 249, endPoint y: 111, distance: 16.1
click at [233, 111] on div "Unusual activity" at bounding box center [263, 110] width 112 height 10
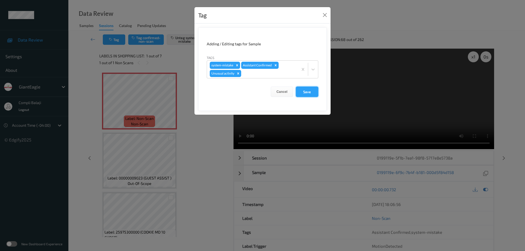
click at [309, 94] on button "Save" at bounding box center [307, 92] width 22 height 10
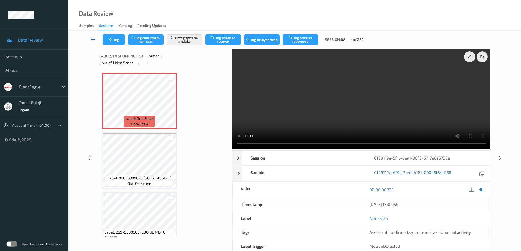
click at [90, 40] on link at bounding box center [92, 39] width 19 height 10
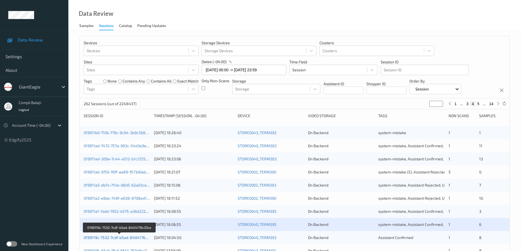
click at [133, 238] on link "0199119c-7532-7cdf-b5ad-8404176c33ce" at bounding box center [120, 238] width 72 height 5
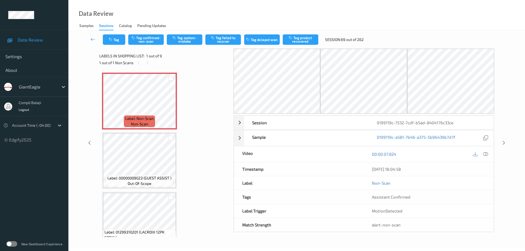
click at [486, 153] on icon at bounding box center [485, 154] width 5 height 5
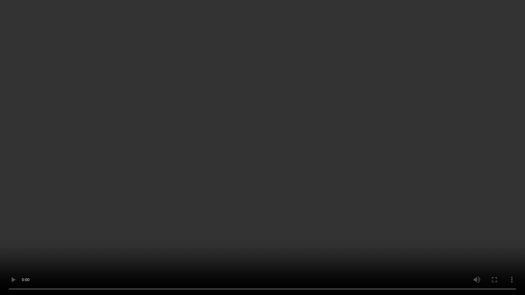
click at [502, 207] on video at bounding box center [262, 147] width 525 height 295
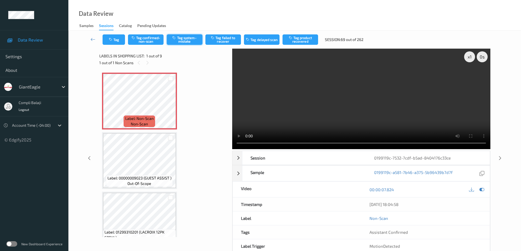
click at [188, 39] on button "Tag system-mistake" at bounding box center [185, 39] width 36 height 10
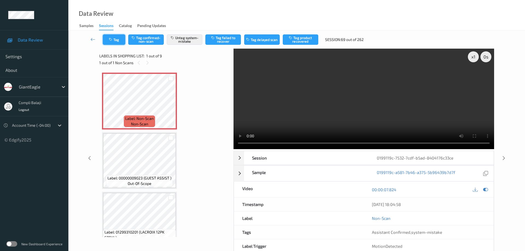
click at [120, 41] on button "Tag" at bounding box center [114, 39] width 22 height 10
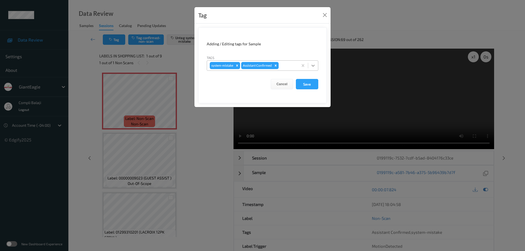
click at [313, 66] on icon at bounding box center [313, 66] width 3 height 2
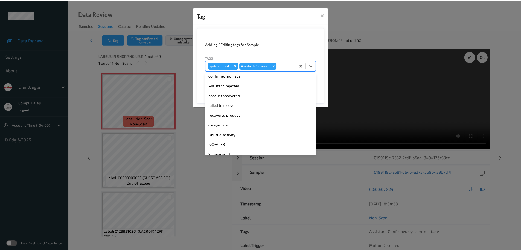
scroll to position [48, 0]
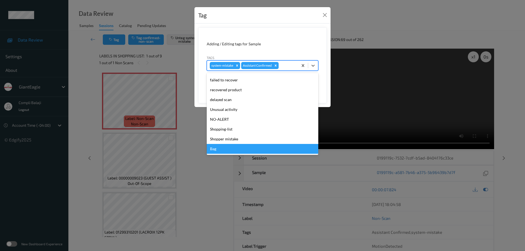
click at [213, 151] on div "Bag" at bounding box center [263, 149] width 112 height 10
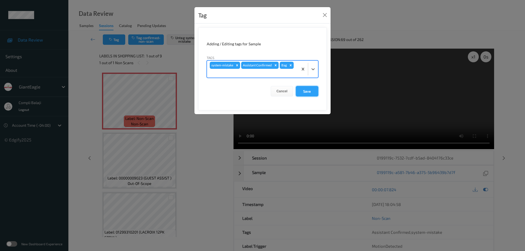
click at [312, 93] on button "Save" at bounding box center [307, 91] width 22 height 10
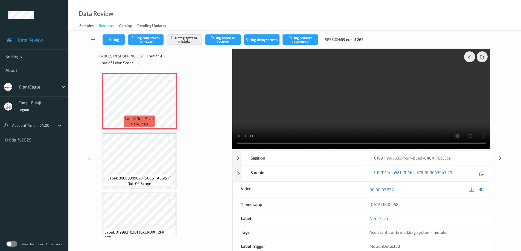
click at [92, 40] on icon at bounding box center [93, 39] width 5 height 5
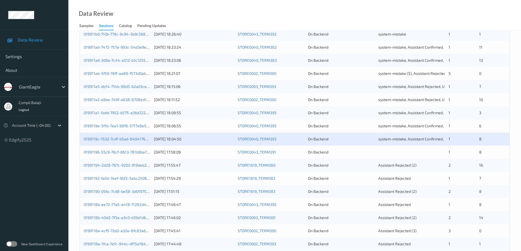
scroll to position [137, 0]
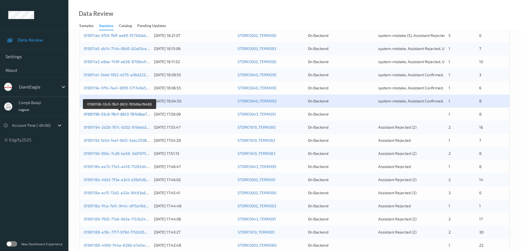
click at [136, 116] on link "01991196-55c9-78cf-8613-781b9ba76488" at bounding box center [120, 114] width 73 height 5
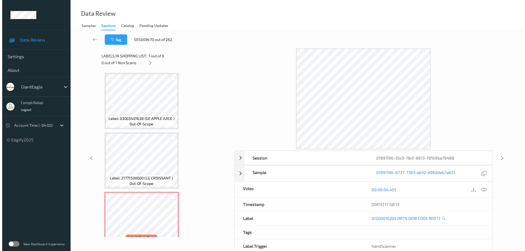
scroll to position [372, 0]
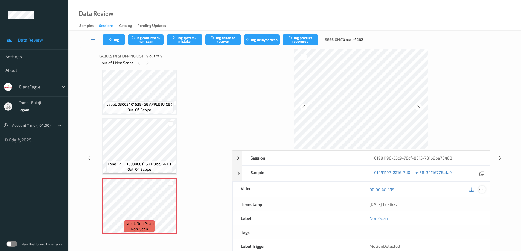
click at [481, 192] on icon at bounding box center [481, 189] width 5 height 5
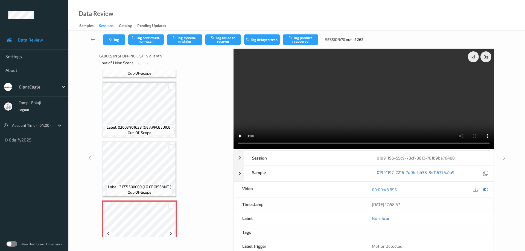
scroll to position [317, 0]
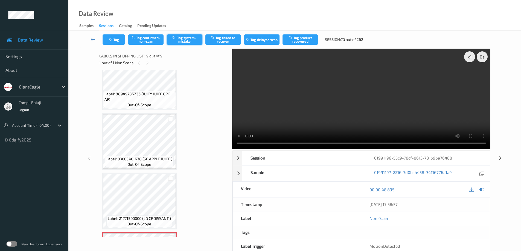
click at [189, 40] on button "Tag system-mistake" at bounding box center [185, 39] width 36 height 10
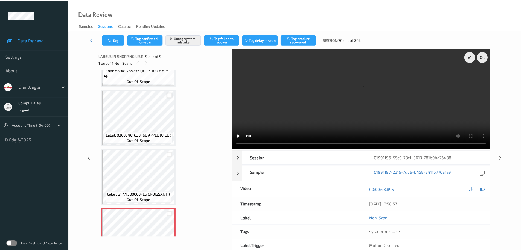
scroll to position [372, 0]
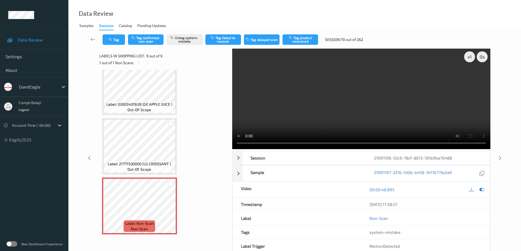
click at [92, 39] on icon at bounding box center [93, 39] width 5 height 5
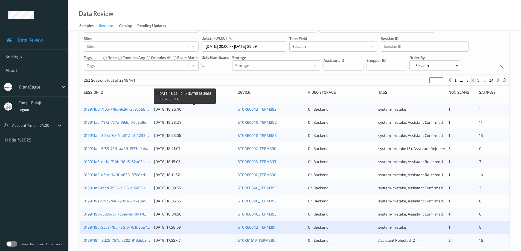
scroll to position [82, 0]
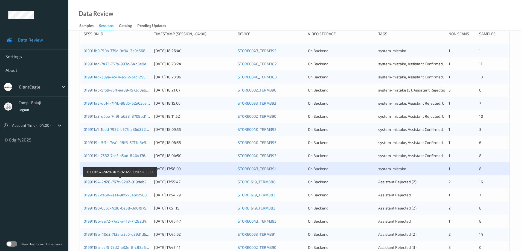
click at [142, 184] on link "01991194-2d28-767c-9202-919deb285519" at bounding box center [121, 182] width 74 height 5
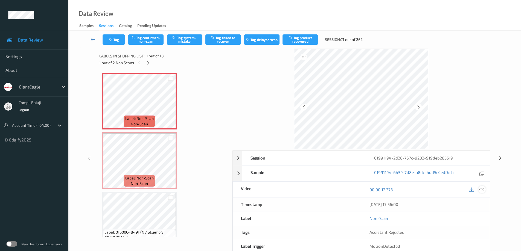
click at [482, 188] on icon at bounding box center [481, 189] width 5 height 5
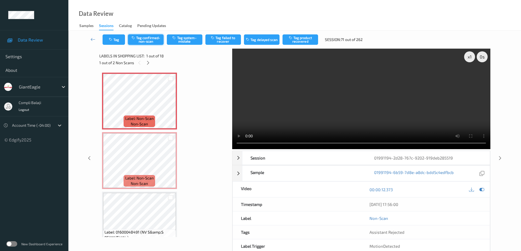
click at [146, 40] on button "Tag confirmed-non-scan" at bounding box center [146, 39] width 36 height 10
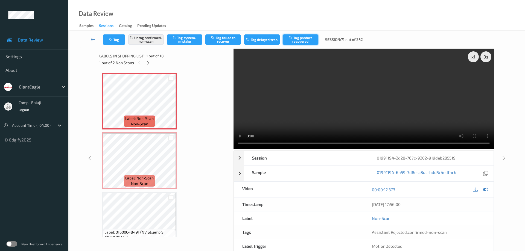
click at [309, 38] on button "Tag product recovered" at bounding box center [301, 39] width 36 height 10
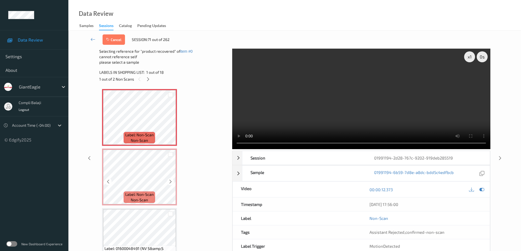
scroll to position [27, 0]
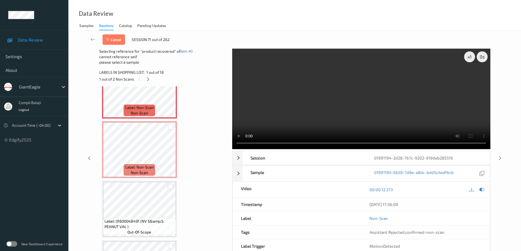
click at [171, 187] on div at bounding box center [170, 186] width 5 height 5
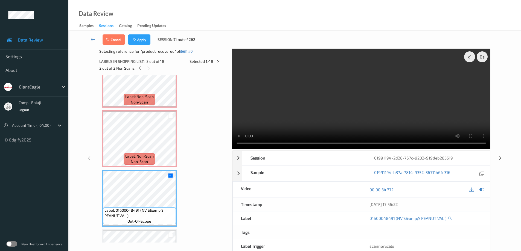
scroll to position [0, 0]
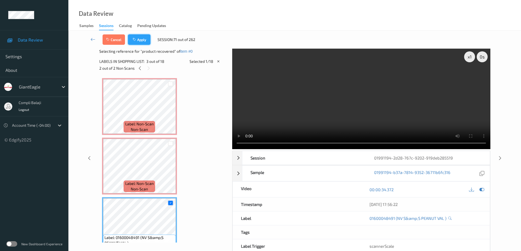
click at [140, 41] on button "Apply" at bounding box center [139, 39] width 22 height 10
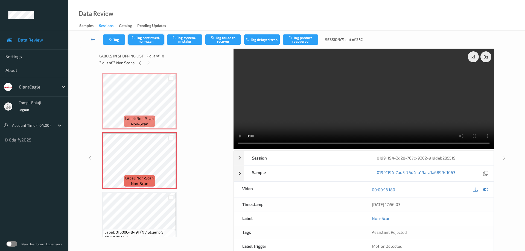
click at [152, 42] on button "Tag confirmed-non-scan" at bounding box center [146, 39] width 36 height 10
click at [310, 42] on button "Tag product recovered" at bounding box center [301, 39] width 36 height 10
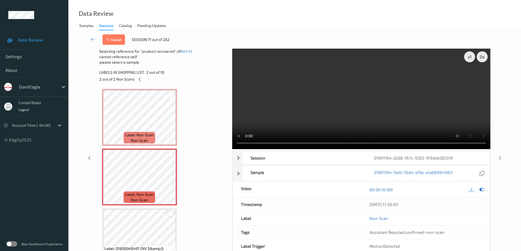
click at [171, 214] on div at bounding box center [170, 214] width 5 height 5
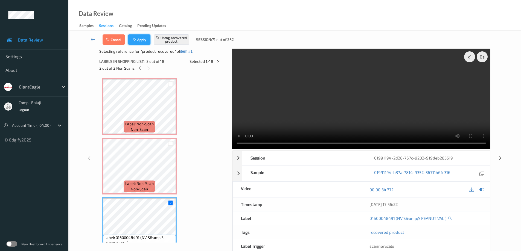
click at [143, 42] on button "Apply" at bounding box center [139, 39] width 22 height 10
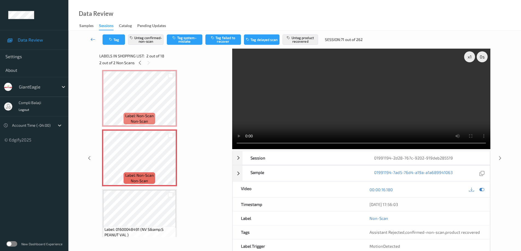
click at [91, 40] on icon at bounding box center [93, 39] width 5 height 5
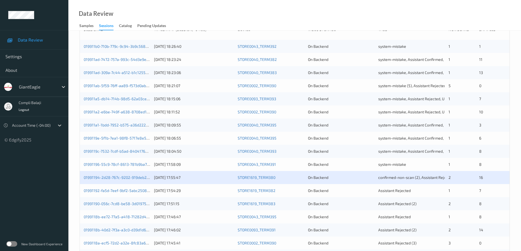
scroll to position [109, 0]
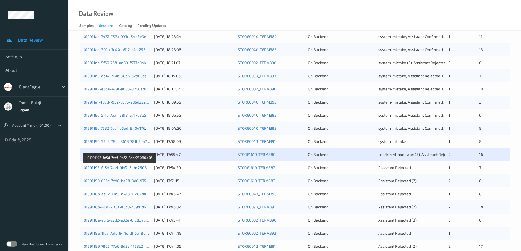
click at [112, 169] on link "01991192-fa5d-7eef-9bf2-5abc25080d56" at bounding box center [120, 167] width 72 height 5
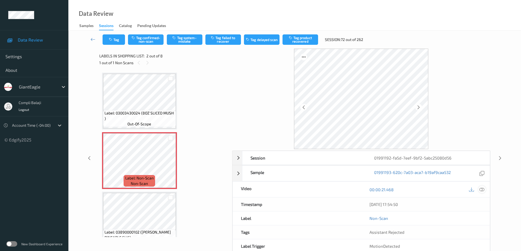
click at [483, 189] on icon at bounding box center [481, 189] width 5 height 5
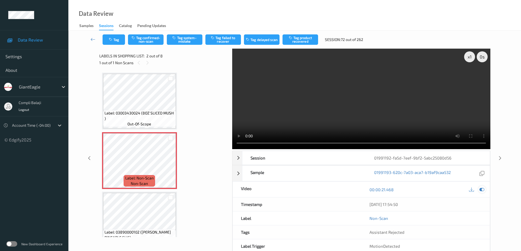
click at [482, 191] on icon at bounding box center [481, 189] width 5 height 5
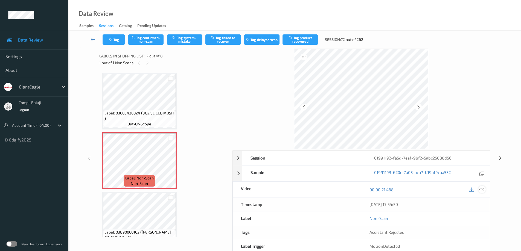
click at [483, 189] on icon at bounding box center [481, 189] width 5 height 5
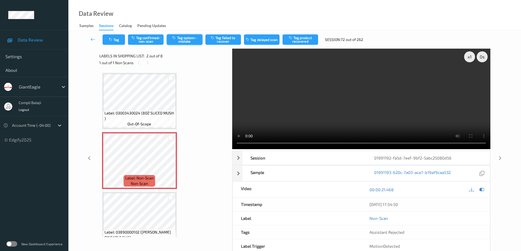
click at [191, 42] on button "Tag system-mistake" at bounding box center [185, 39] width 36 height 10
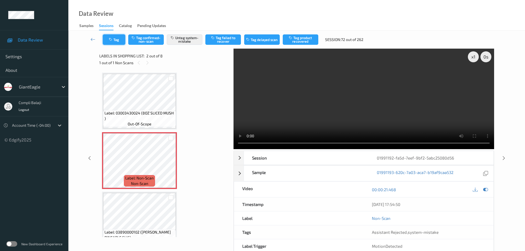
click at [116, 41] on button "Tag" at bounding box center [114, 39] width 22 height 10
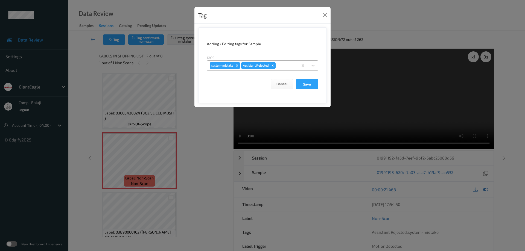
click at [315, 65] on icon at bounding box center [312, 65] width 5 height 5
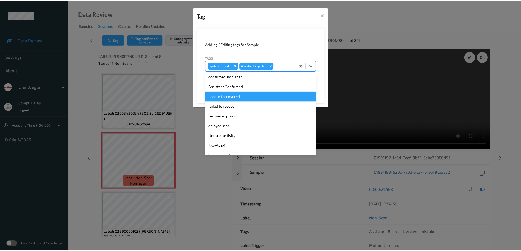
scroll to position [27, 0]
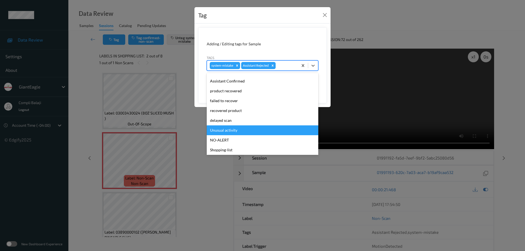
drag, startPoint x: 232, startPoint y: 132, endPoint x: 297, endPoint y: 113, distance: 68.0
click at [232, 131] on div "Unusual activity" at bounding box center [263, 131] width 112 height 10
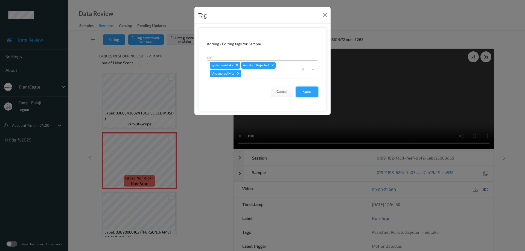
click at [308, 92] on button "Save" at bounding box center [307, 92] width 22 height 10
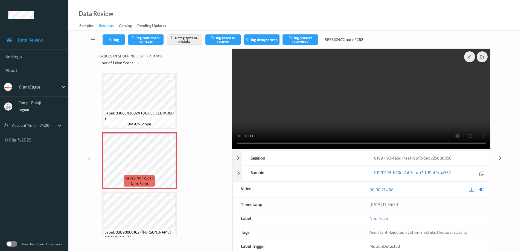
click at [91, 40] on icon at bounding box center [93, 39] width 5 height 5
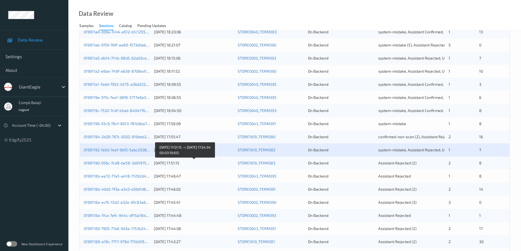
scroll to position [160, 0]
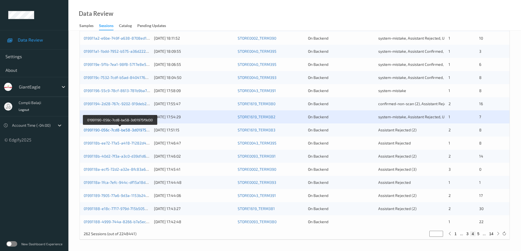
click at [132, 131] on link "01991190-056c-7cd8-be58-3d01975f9d30" at bounding box center [120, 130] width 73 height 5
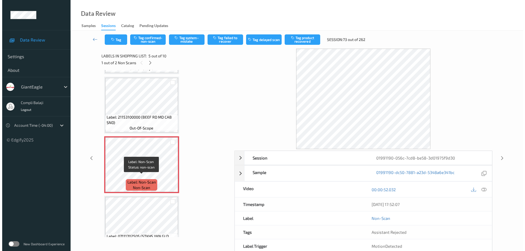
scroll to position [179, 0]
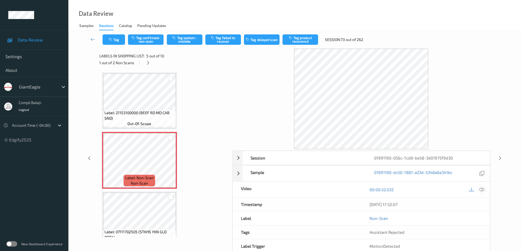
click at [482, 190] on icon at bounding box center [481, 189] width 5 height 5
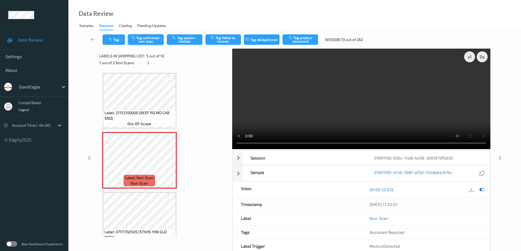
click at [152, 40] on button "Tag confirmed-non-scan" at bounding box center [146, 39] width 36 height 10
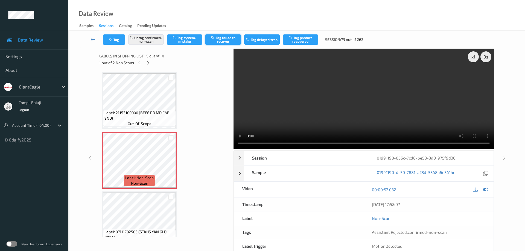
click at [224, 42] on button "Tag failed to recover" at bounding box center [223, 39] width 36 height 10
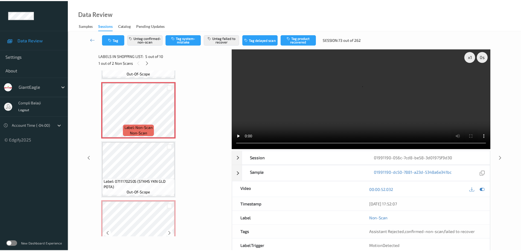
scroll to position [261, 0]
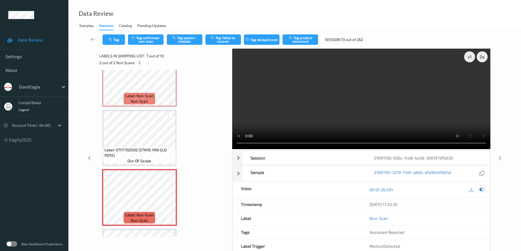
click at [484, 191] on icon at bounding box center [481, 189] width 5 height 5
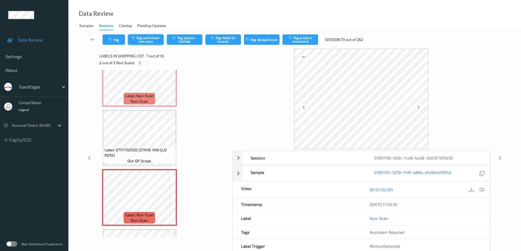
click at [153, 39] on button "Tag confirmed-non-scan" at bounding box center [146, 39] width 36 height 10
click at [303, 42] on button "Tag product recovered" at bounding box center [301, 39] width 36 height 10
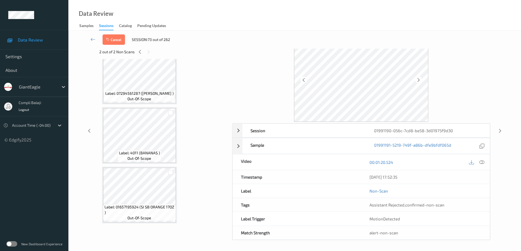
scroll to position [28, 0]
click at [171, 172] on div at bounding box center [170, 172] width 5 height 5
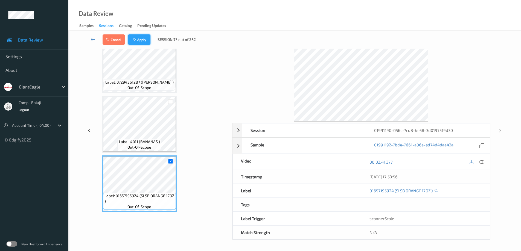
click at [142, 42] on button "Apply" at bounding box center [139, 39] width 22 height 10
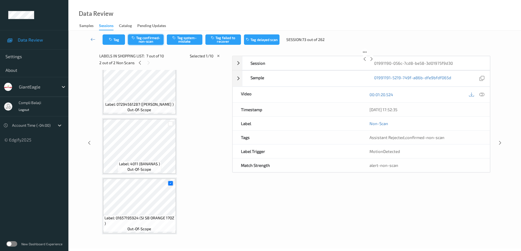
scroll to position [301, 0]
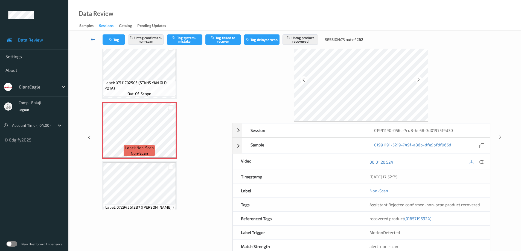
click at [92, 39] on icon at bounding box center [93, 39] width 5 height 5
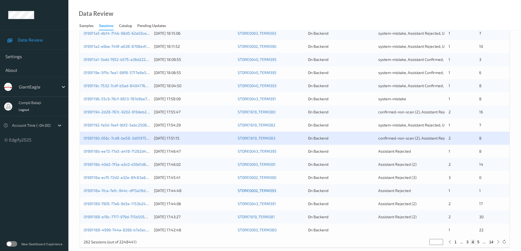
scroll to position [160, 0]
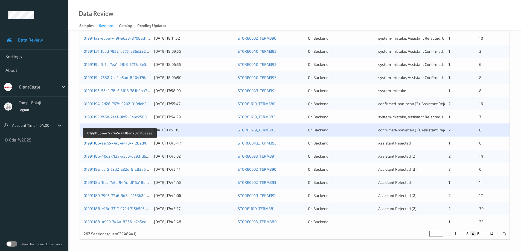
click at [125, 144] on link "0199118b-ee72-77a5-a418-71282d45eeee" at bounding box center [121, 143] width 74 height 5
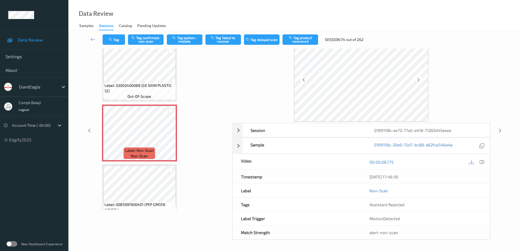
scroll to position [28, 0]
click at [480, 164] on icon at bounding box center [481, 161] width 5 height 5
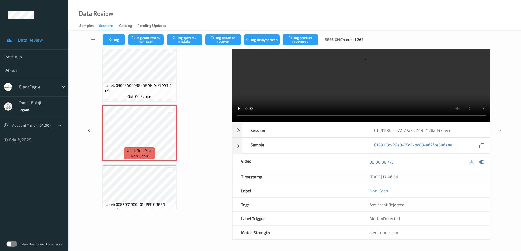
scroll to position [0, 0]
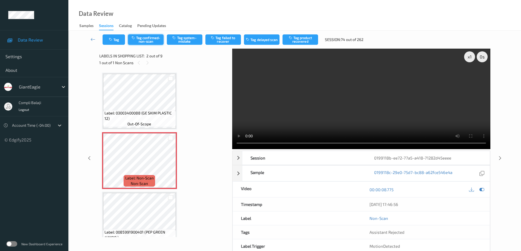
click at [153, 41] on button "Tag confirmed-non-scan" at bounding box center [146, 39] width 36 height 10
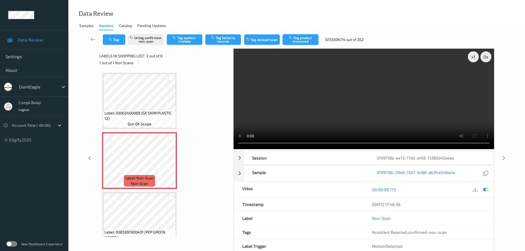
click at [301, 41] on button "Tag product recovered" at bounding box center [301, 39] width 36 height 10
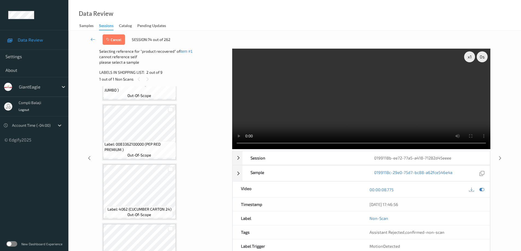
scroll to position [191, 0]
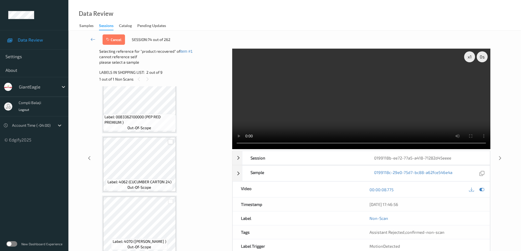
click at [170, 143] on div at bounding box center [170, 141] width 5 height 5
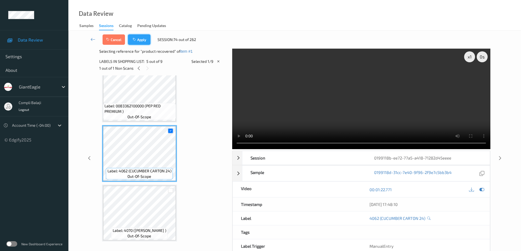
click at [142, 42] on button "Apply" at bounding box center [139, 39] width 22 height 10
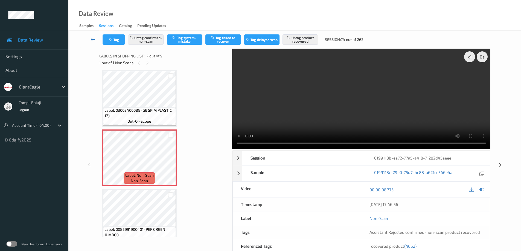
click at [91, 40] on icon at bounding box center [93, 39] width 5 height 5
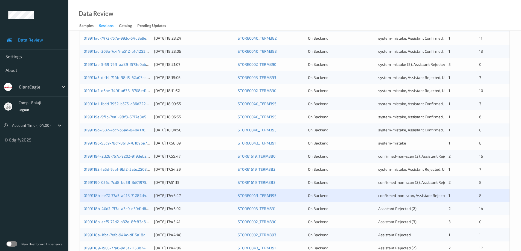
scroll to position [109, 0]
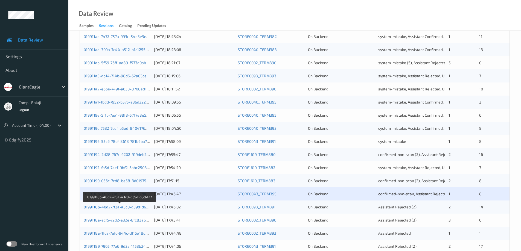
click at [122, 208] on link "0199118b-40d2-7f3a-a3c0-d39d1d6cb127" at bounding box center [120, 207] width 72 height 5
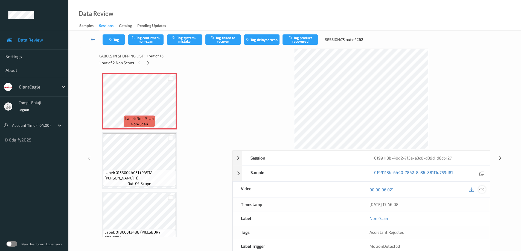
click at [481, 188] on icon at bounding box center [481, 189] width 5 height 5
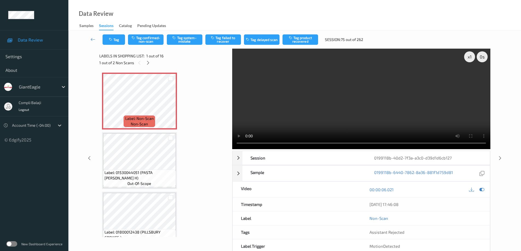
click at [228, 90] on div "Label: Non-Scan non-scan Label: 01530044051 (PASTA [PERSON_NAME] H) out-of-scop…" at bounding box center [163, 153] width 129 height 167
click at [150, 42] on button "Tag confirmed-non-scan" at bounding box center [146, 39] width 36 height 10
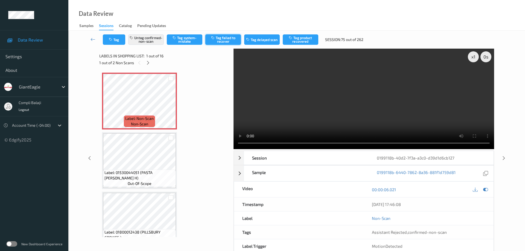
click at [228, 42] on button "Tag failed to recover" at bounding box center [223, 39] width 36 height 10
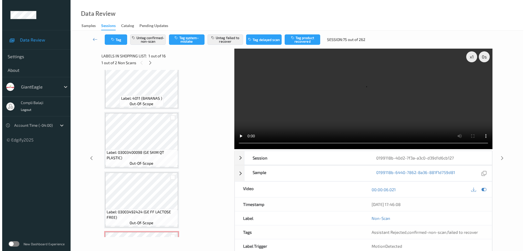
scroll to position [492, 0]
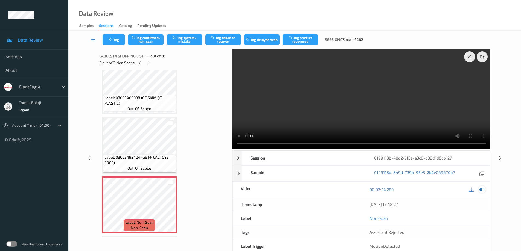
click at [482, 189] on icon at bounding box center [481, 189] width 5 height 5
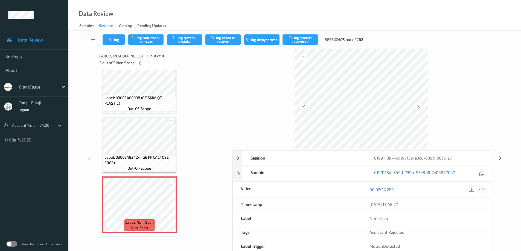
click at [480, 189] on icon at bounding box center [481, 189] width 5 height 5
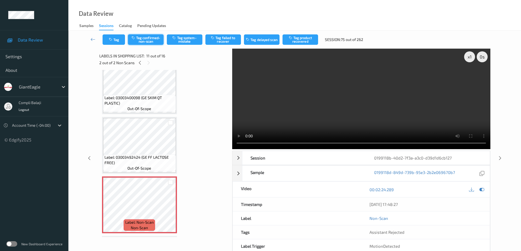
click at [148, 42] on button "Tag confirmed-non-scan" at bounding box center [146, 39] width 36 height 10
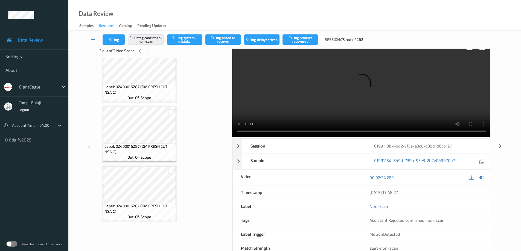
scroll to position [28, 0]
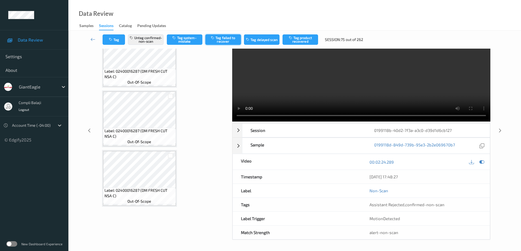
click at [225, 38] on button "Tag failed to recover" at bounding box center [223, 39] width 36 height 10
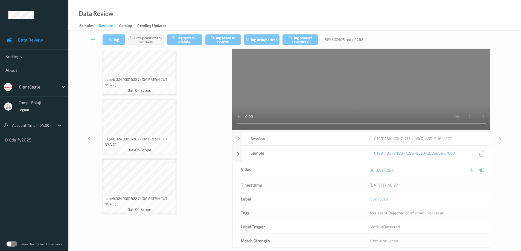
scroll to position [0, 0]
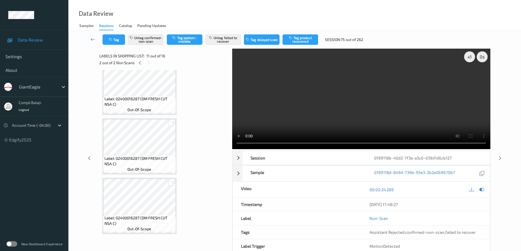
click at [93, 40] on icon at bounding box center [93, 39] width 5 height 5
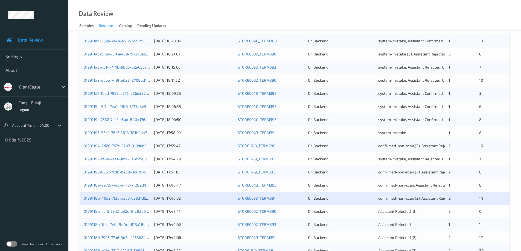
scroll to position [160, 0]
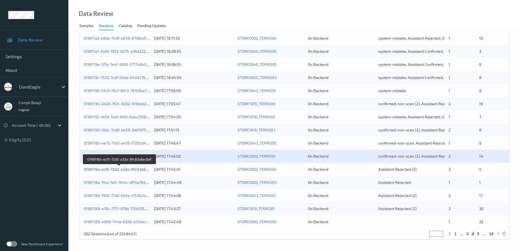
click at [128, 170] on link "0199118a-ecf5-72d2-a32e-8fc83a6ec6af" at bounding box center [120, 169] width 72 height 5
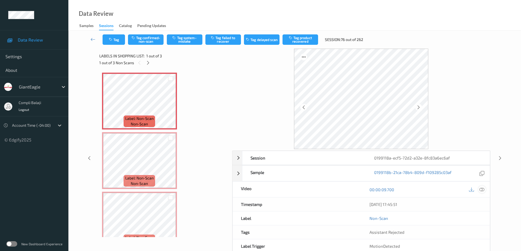
click at [484, 190] on icon at bounding box center [481, 189] width 5 height 5
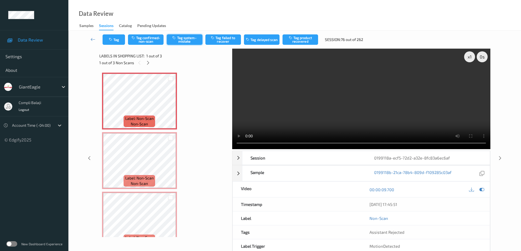
click at [188, 39] on button "Tag system-mistake" at bounding box center [185, 39] width 36 height 10
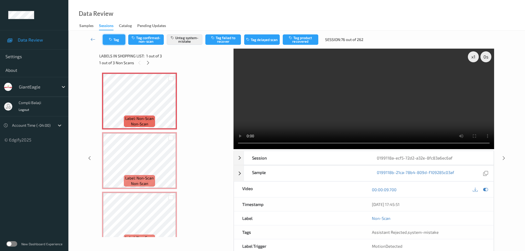
click at [122, 40] on button "Tag" at bounding box center [114, 39] width 22 height 10
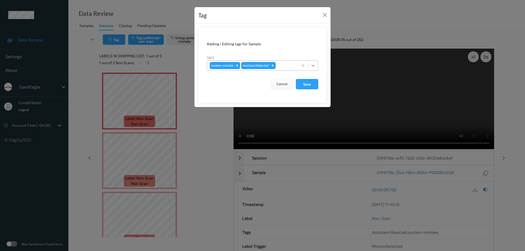
click at [314, 66] on icon at bounding box center [313, 66] width 3 height 2
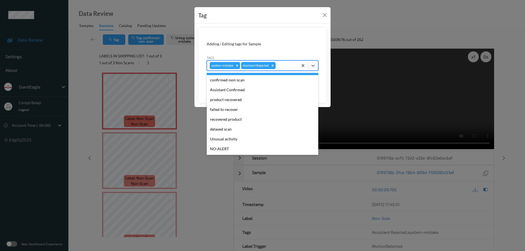
scroll to position [27, 0]
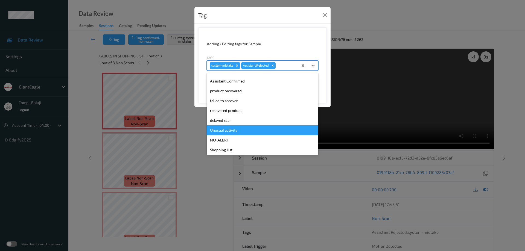
click at [237, 133] on div "Unusual activity" at bounding box center [263, 131] width 112 height 10
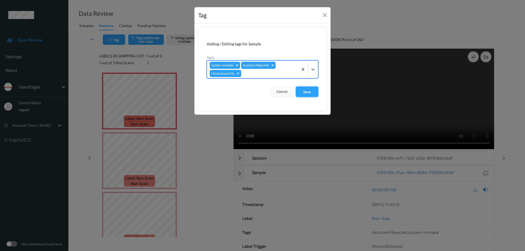
click at [306, 94] on button "Save" at bounding box center [307, 92] width 22 height 10
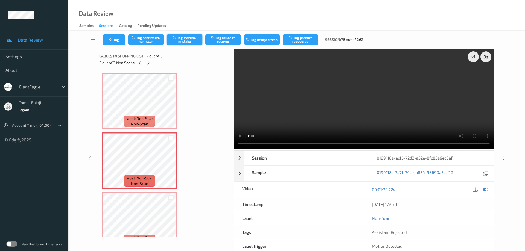
click at [191, 40] on button "Tag system-mistake" at bounding box center [185, 39] width 36 height 10
click at [120, 43] on button "Tag" at bounding box center [114, 39] width 22 height 10
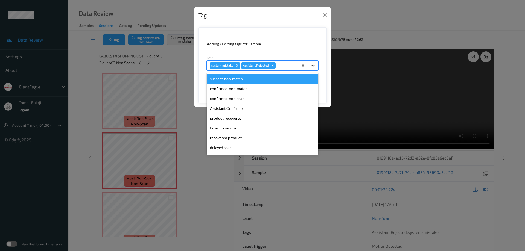
drag, startPoint x: 312, startPoint y: 65, endPoint x: 250, endPoint y: 88, distance: 66.1
click at [312, 65] on icon at bounding box center [312, 65] width 5 height 5
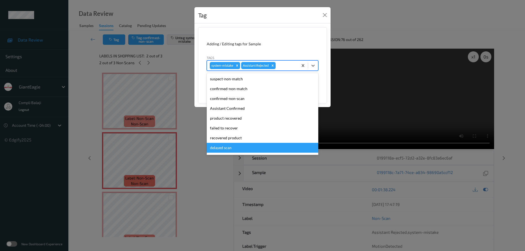
scroll to position [48, 0]
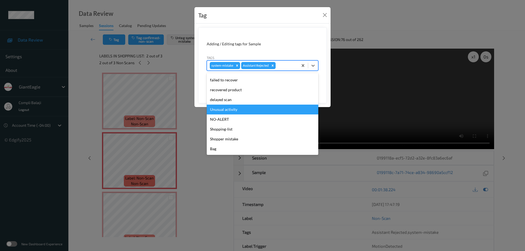
click at [229, 112] on div "Unusual activity" at bounding box center [263, 110] width 112 height 10
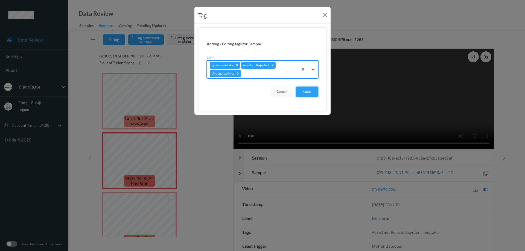
click at [308, 94] on button "Save" at bounding box center [307, 92] width 22 height 10
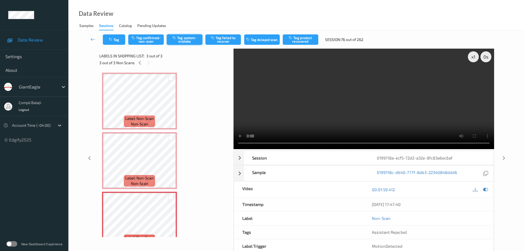
click at [194, 39] on button "Tag system-mistake" at bounding box center [185, 39] width 36 height 10
click at [115, 40] on button "Tag" at bounding box center [114, 39] width 22 height 10
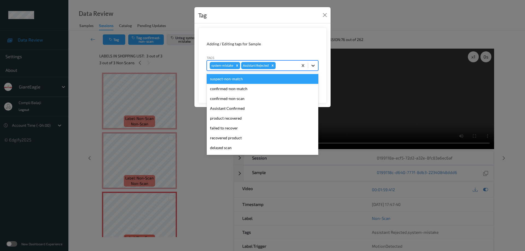
click at [312, 66] on icon at bounding box center [312, 65] width 5 height 5
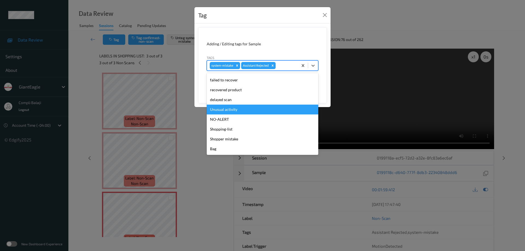
drag, startPoint x: 231, startPoint y: 110, endPoint x: 304, endPoint y: 100, distance: 74.5
click at [231, 110] on div "Unusual activity" at bounding box center [263, 110] width 112 height 10
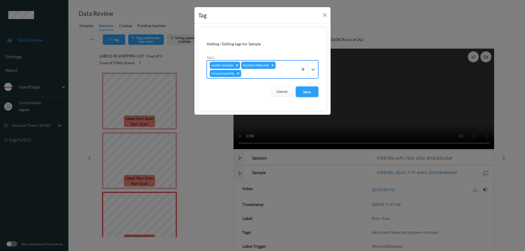
click at [306, 93] on button "Save" at bounding box center [307, 92] width 22 height 10
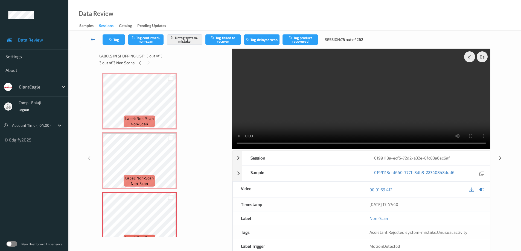
click at [91, 40] on icon at bounding box center [93, 39] width 5 height 5
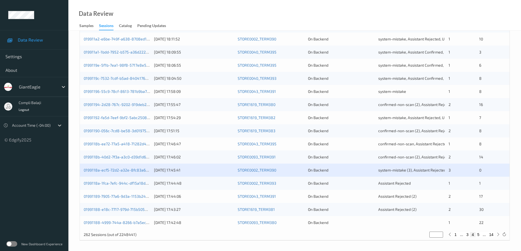
scroll to position [160, 0]
click at [131, 184] on link "0199118a-1fca-7efc-944c-df15a18d2ab1" at bounding box center [119, 182] width 70 height 5
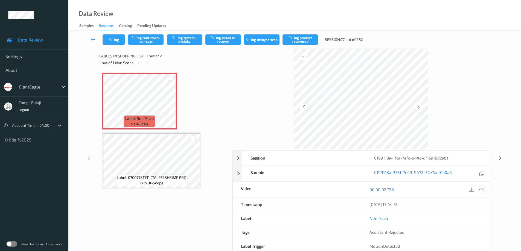
click at [481, 191] on icon at bounding box center [481, 189] width 5 height 5
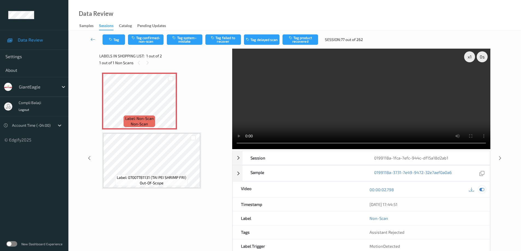
click at [481, 190] on icon at bounding box center [481, 189] width 5 height 5
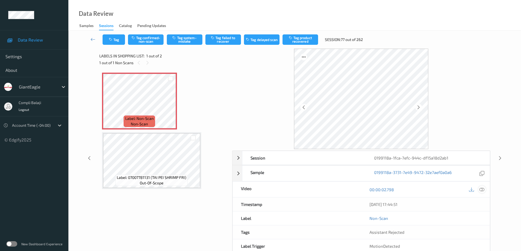
click at [483, 190] on icon at bounding box center [481, 189] width 5 height 5
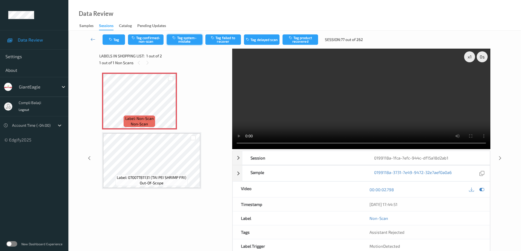
click at [192, 41] on button "Tag system-mistake" at bounding box center [185, 39] width 36 height 10
click at [398, 122] on video at bounding box center [361, 99] width 258 height 101
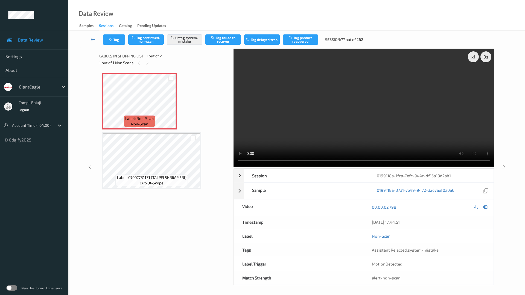
click at [234, 167] on video at bounding box center [364, 108] width 261 height 118
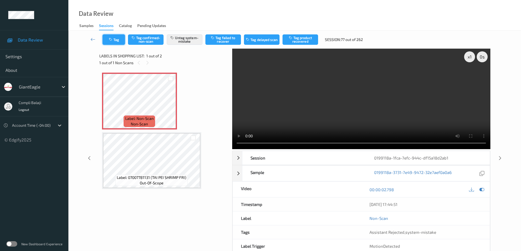
click at [116, 40] on button "Tag" at bounding box center [114, 39] width 22 height 10
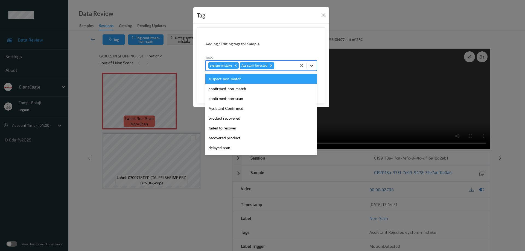
click at [312, 65] on icon at bounding box center [311, 65] width 5 height 5
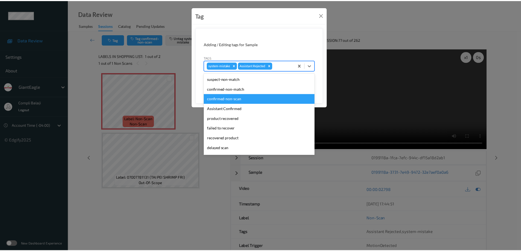
scroll to position [27, 0]
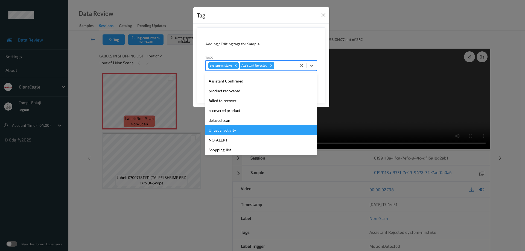
click at [228, 130] on div "Unusual activity" at bounding box center [261, 131] width 112 height 10
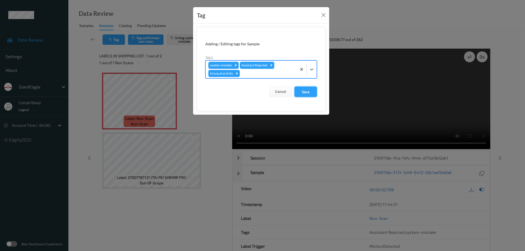
click at [307, 92] on button "Save" at bounding box center [306, 92] width 22 height 10
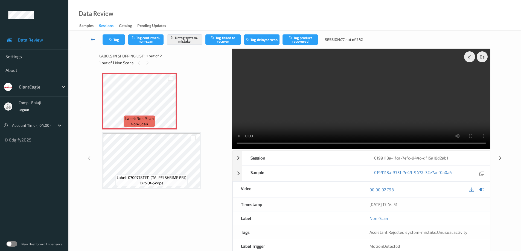
click at [91, 41] on icon at bounding box center [93, 39] width 5 height 5
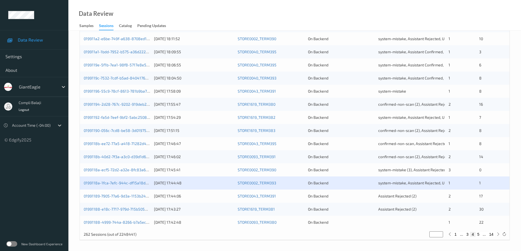
scroll to position [160, 0]
click at [129, 196] on link "01991189-7905-77a6-9d3a-1153b245624a" at bounding box center [120, 195] width 73 height 5
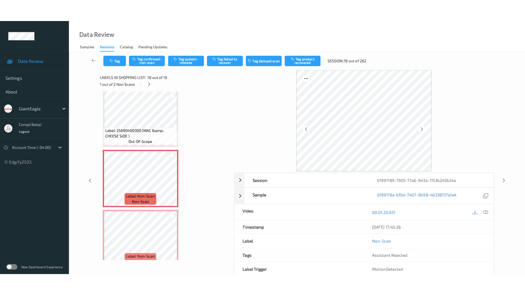
scroll to position [968, 0]
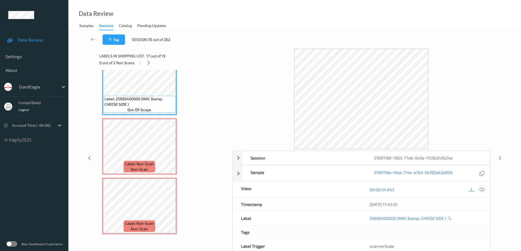
click at [481, 191] on icon at bounding box center [481, 189] width 5 height 5
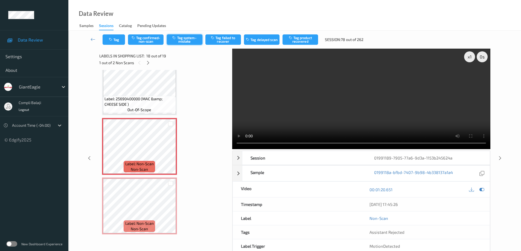
click at [188, 42] on button "Tag system-mistake" at bounding box center [185, 39] width 36 height 10
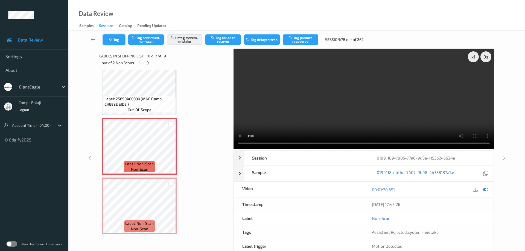
click at [119, 42] on button "Tag" at bounding box center [114, 39] width 22 height 10
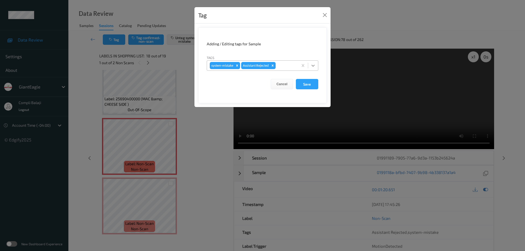
click at [314, 65] on icon at bounding box center [312, 65] width 5 height 5
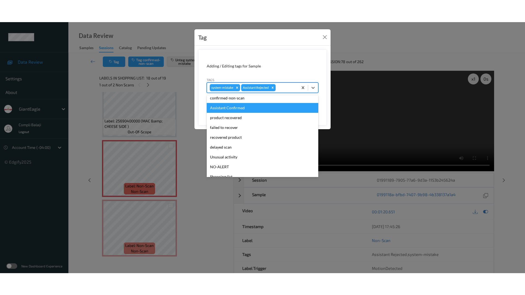
scroll to position [48, 0]
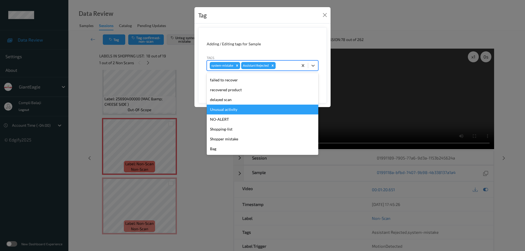
click at [230, 112] on div "Unusual activity" at bounding box center [263, 110] width 112 height 10
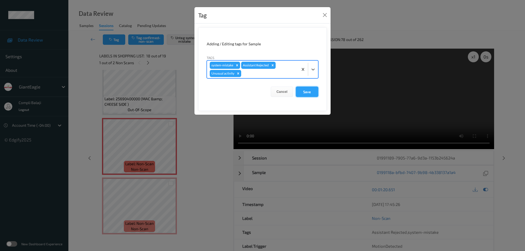
click at [310, 94] on button "Save" at bounding box center [307, 92] width 22 height 10
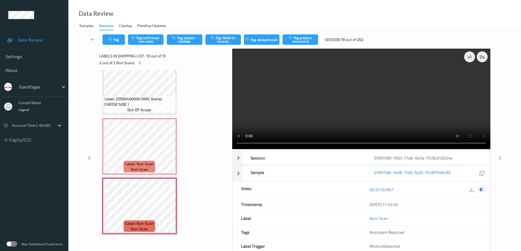
click at [483, 189] on icon at bounding box center [481, 189] width 5 height 5
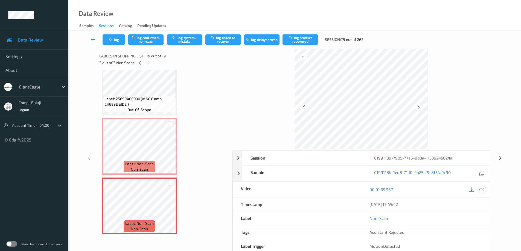
click at [481, 190] on icon at bounding box center [481, 189] width 5 height 5
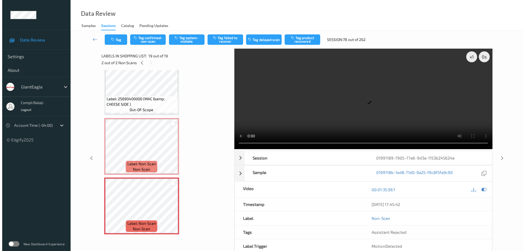
scroll to position [924, 0]
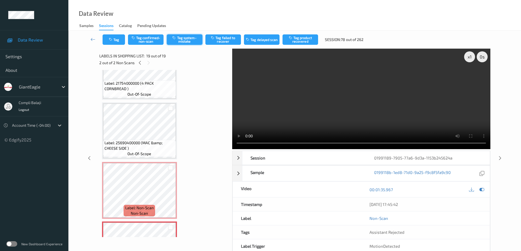
click at [188, 41] on button "Tag system-mistake" at bounding box center [185, 39] width 36 height 10
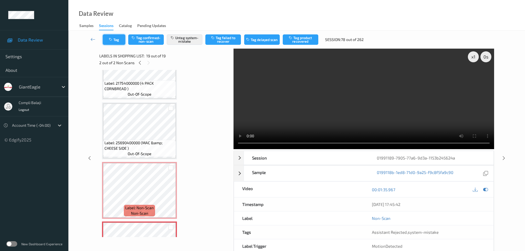
click at [119, 41] on button "Tag" at bounding box center [114, 39] width 22 height 10
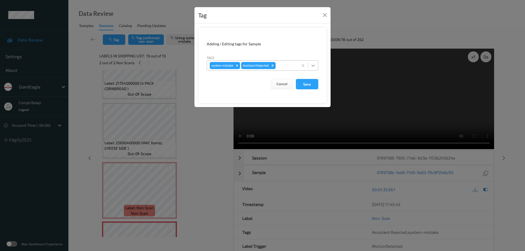
click at [313, 66] on icon at bounding box center [313, 66] width 3 height 2
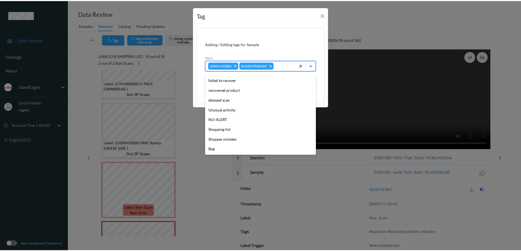
scroll to position [48, 0]
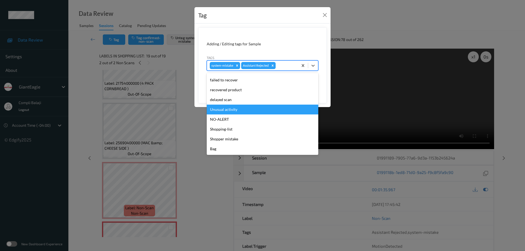
click at [233, 111] on div "Unusual activity" at bounding box center [263, 110] width 112 height 10
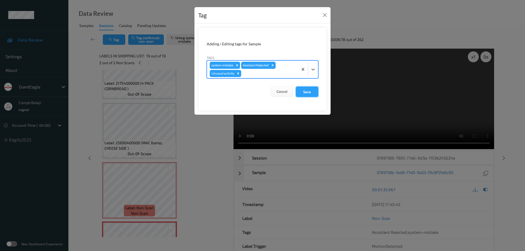
click at [311, 93] on button "Save" at bounding box center [307, 92] width 22 height 10
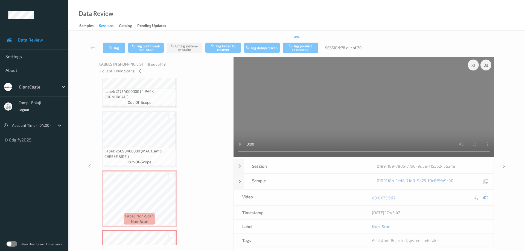
click at [307, 92] on video at bounding box center [364, 107] width 261 height 101
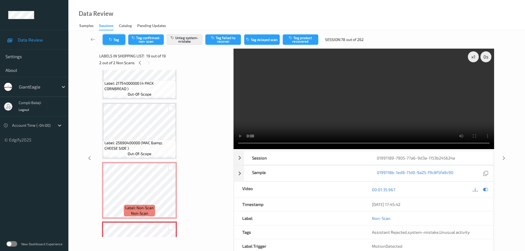
click at [119, 38] on button "Tag" at bounding box center [114, 39] width 22 height 10
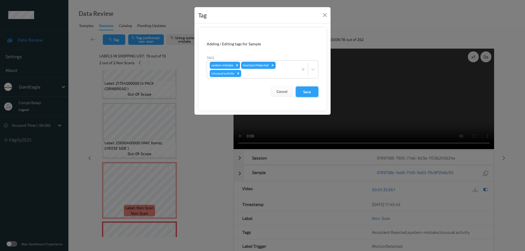
click at [311, 92] on button "Save" at bounding box center [307, 92] width 22 height 10
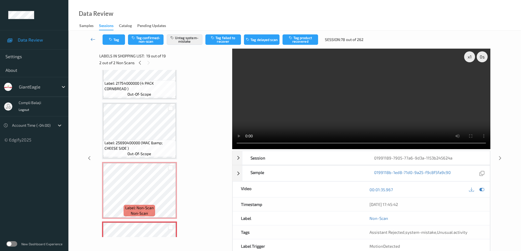
click at [91, 40] on icon at bounding box center [93, 39] width 5 height 5
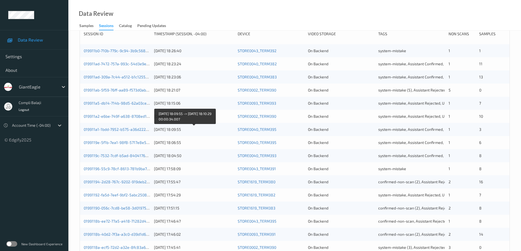
scroll to position [160, 0]
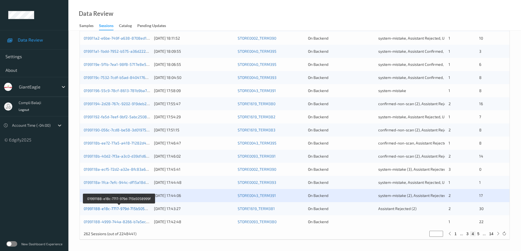
click at [126, 210] on link "01991188-e18c-7717-979d-715b5058999f" at bounding box center [119, 209] width 71 height 5
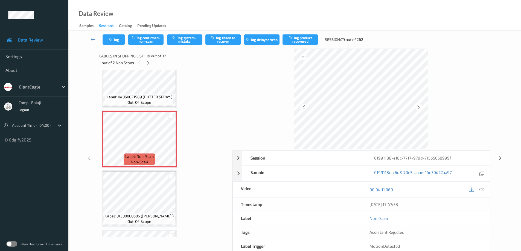
scroll to position [1011, 0]
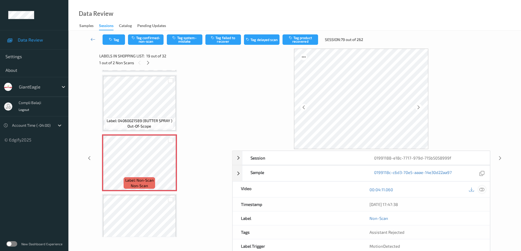
click at [483, 189] on icon at bounding box center [481, 189] width 5 height 5
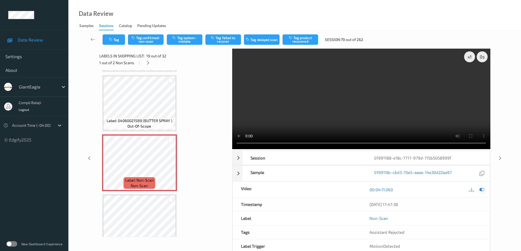
click at [484, 188] on icon at bounding box center [481, 189] width 5 height 5
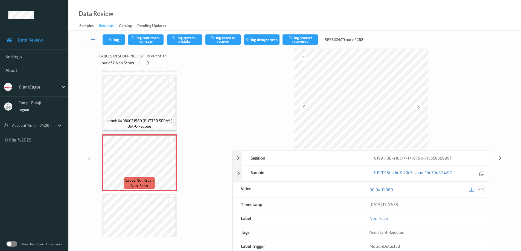
click at [482, 190] on icon at bounding box center [481, 189] width 5 height 5
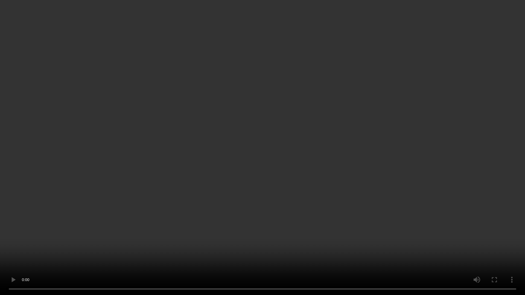
click at [432, 231] on video at bounding box center [262, 147] width 525 height 295
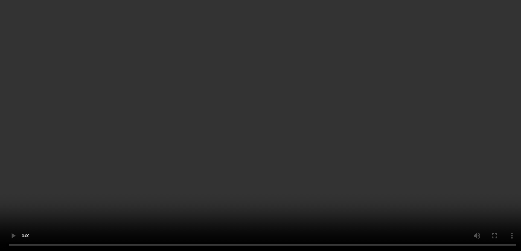
scroll to position [1066, 0]
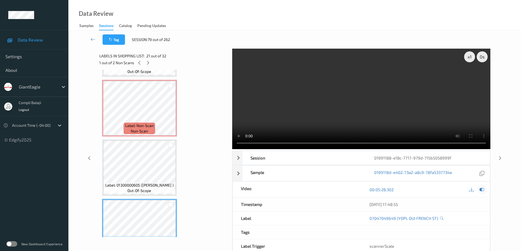
click at [484, 190] on icon at bounding box center [481, 189] width 5 height 5
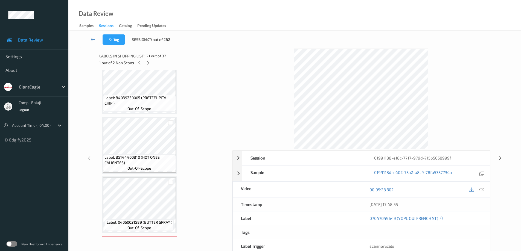
scroll to position [929, 0]
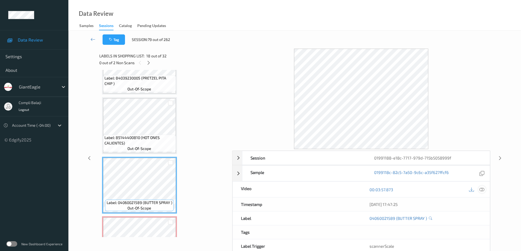
click at [484, 188] on icon at bounding box center [481, 189] width 5 height 5
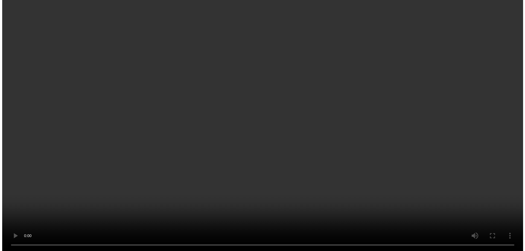
scroll to position [1032, 0]
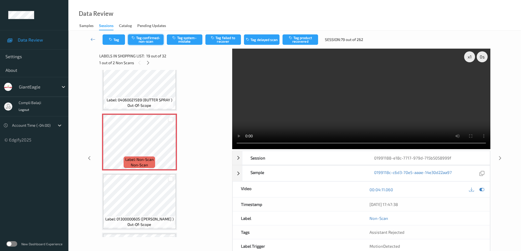
click at [146, 40] on button "Tag confirmed-non-scan" at bounding box center [146, 39] width 36 height 10
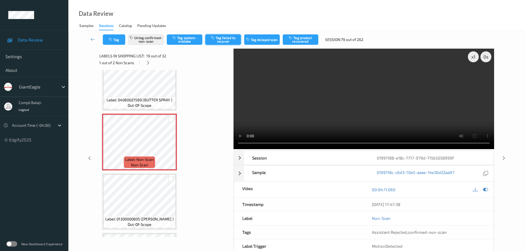
click at [222, 39] on button "Tag failed to recover" at bounding box center [223, 39] width 36 height 10
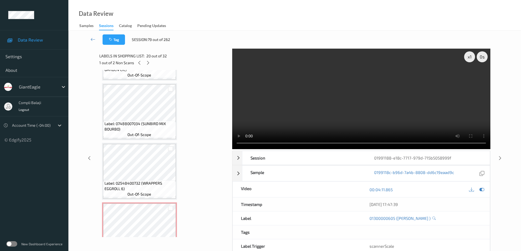
scroll to position [1697, 0]
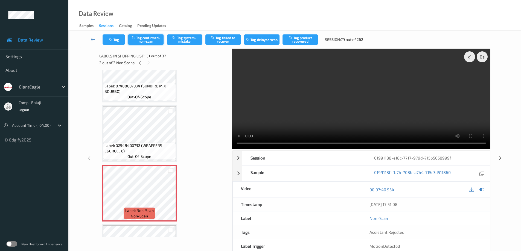
click at [150, 42] on button "Tag confirmed-non-scan" at bounding box center [146, 39] width 36 height 10
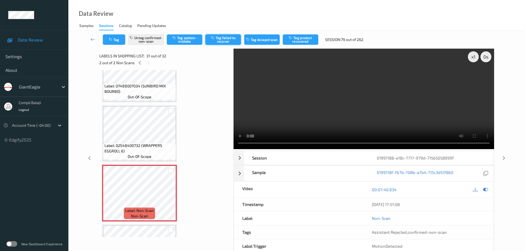
click at [228, 40] on button "Tag failed to recover" at bounding box center [223, 39] width 36 height 10
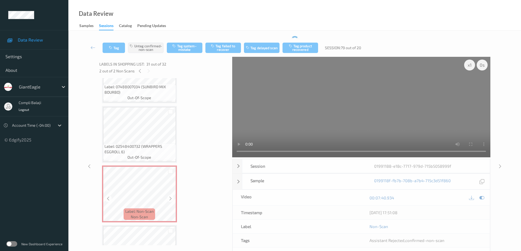
scroll to position [1743, 0]
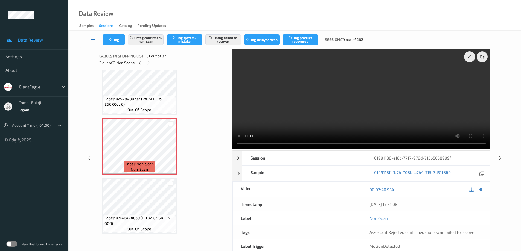
click at [90, 39] on link at bounding box center [92, 39] width 19 height 10
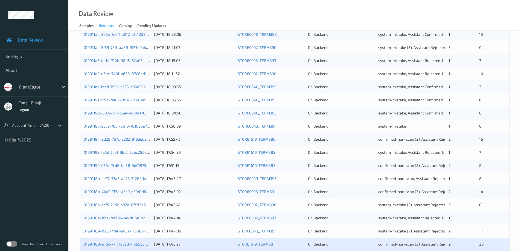
scroll to position [160, 0]
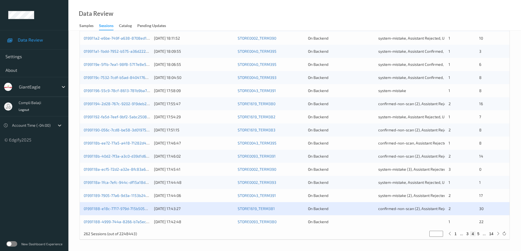
click at [122, 225] on div "01991188-4999-744a-8266-b7a5ec40bfba" at bounding box center [117, 221] width 66 height 5
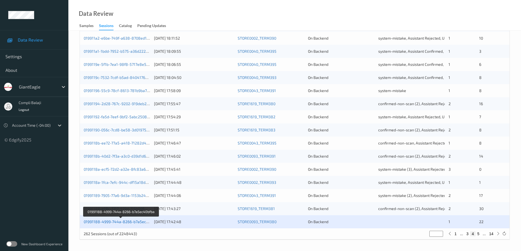
click at [131, 224] on link "01991188-4999-744a-8266-b7a5ec40bfba" at bounding box center [121, 222] width 75 height 5
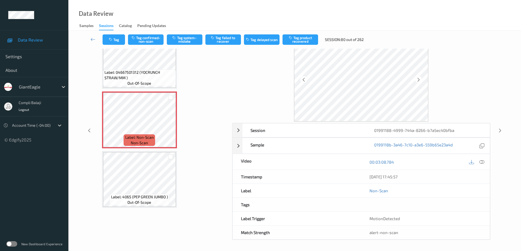
scroll to position [799, 0]
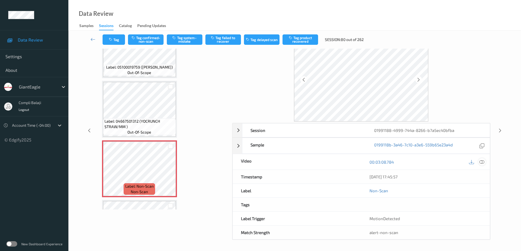
click at [482, 162] on icon at bounding box center [481, 161] width 5 height 5
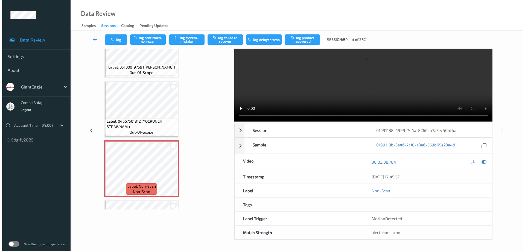
scroll to position [0, 0]
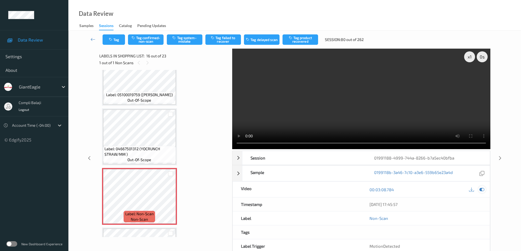
click at [481, 192] on icon at bounding box center [481, 189] width 5 height 5
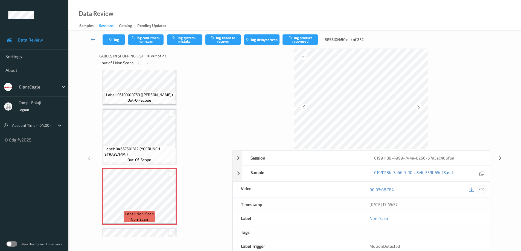
click at [481, 192] on icon at bounding box center [481, 189] width 5 height 5
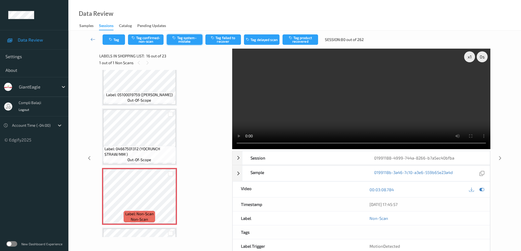
click at [185, 40] on button "Tag system-mistake" at bounding box center [185, 39] width 36 height 10
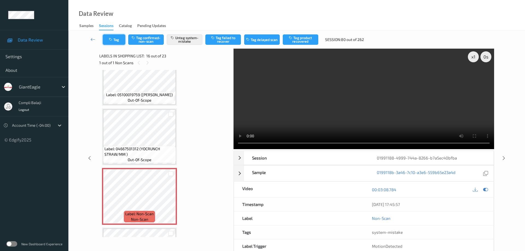
click at [117, 36] on button "Tag" at bounding box center [114, 39] width 22 height 10
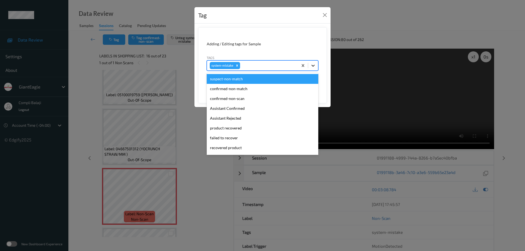
click at [313, 66] on icon at bounding box center [312, 65] width 5 height 5
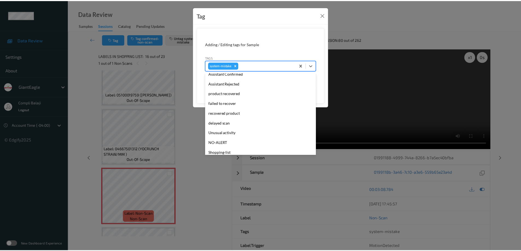
scroll to position [55, 0]
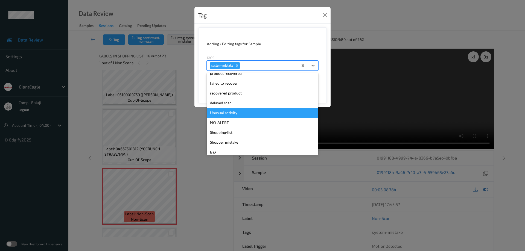
drag, startPoint x: 217, startPoint y: 113, endPoint x: 304, endPoint y: 101, distance: 88.2
click at [217, 113] on div "Unusual activity" at bounding box center [263, 113] width 112 height 10
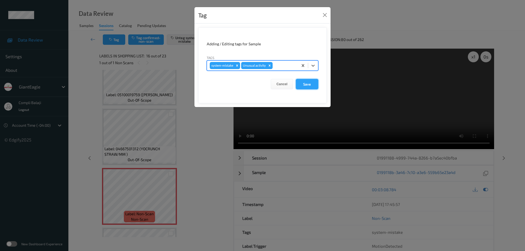
click at [310, 85] on button "Save" at bounding box center [307, 84] width 22 height 10
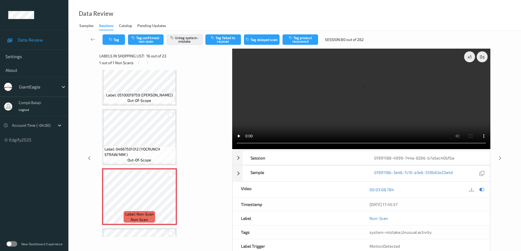
scroll to position [799, 0]
click at [119, 42] on button "Tag" at bounding box center [114, 39] width 22 height 10
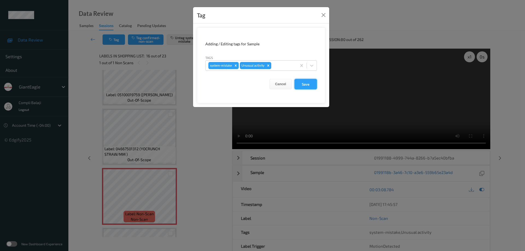
click at [304, 86] on button "Save" at bounding box center [306, 84] width 22 height 10
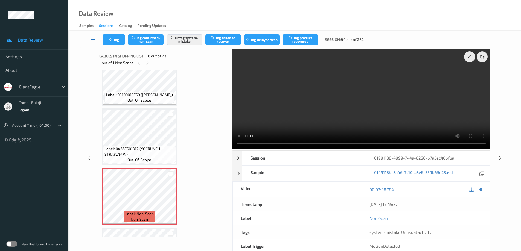
click at [91, 41] on icon at bounding box center [93, 39] width 5 height 5
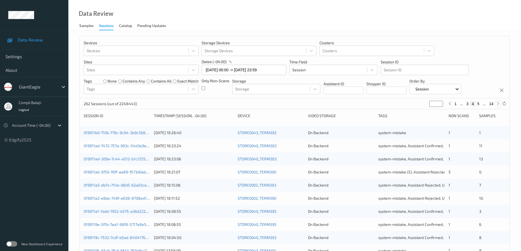
click at [498, 104] on icon at bounding box center [498, 104] width 4 height 4
type input "*"
click at [498, 104] on icon at bounding box center [498, 104] width 4 height 4
type input "*"
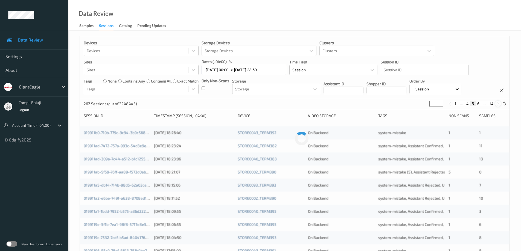
type input "*"
click at [498, 104] on icon at bounding box center [498, 104] width 4 height 4
type input "*"
click at [498, 104] on icon at bounding box center [498, 104] width 4 height 4
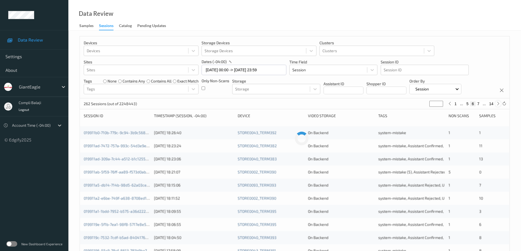
type input "*"
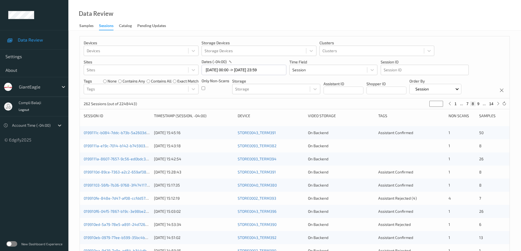
click at [467, 106] on button "7" at bounding box center [467, 103] width 5 height 5
type input "*"
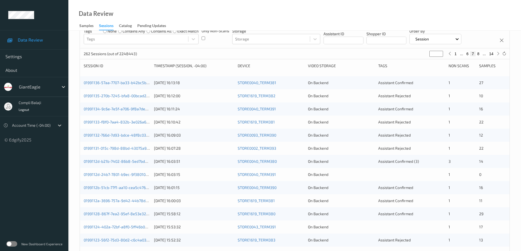
scroll to position [24, 0]
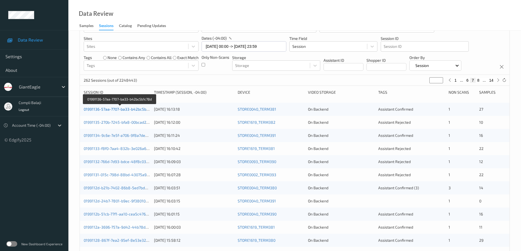
click at [122, 111] on link "01991136-57aa-7707-ba33-b42bc5b1c78d" at bounding box center [120, 109] width 73 height 5
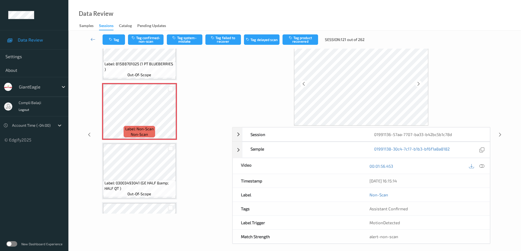
scroll to position [863, 0]
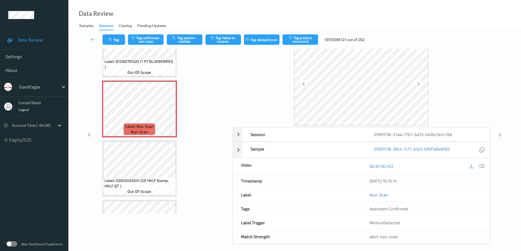
click at [481, 168] on icon at bounding box center [481, 166] width 5 height 5
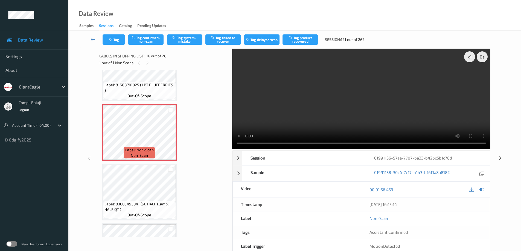
click at [401, 121] on video at bounding box center [361, 99] width 258 height 101
click at [185, 40] on button "Tag system-mistake" at bounding box center [185, 39] width 36 height 10
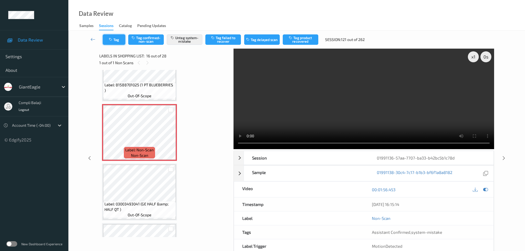
click at [117, 41] on button "Tag" at bounding box center [114, 39] width 22 height 10
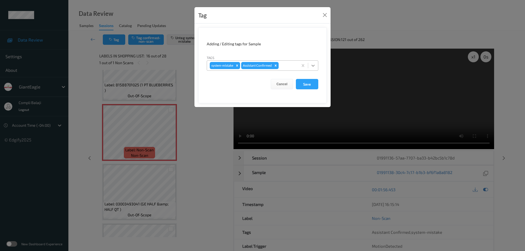
click at [313, 66] on icon at bounding box center [313, 66] width 3 height 2
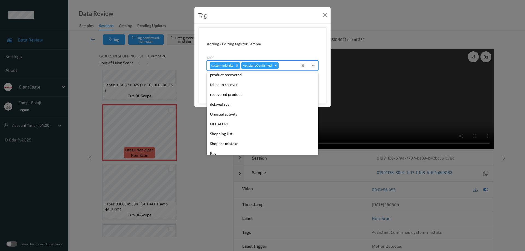
scroll to position [48, 0]
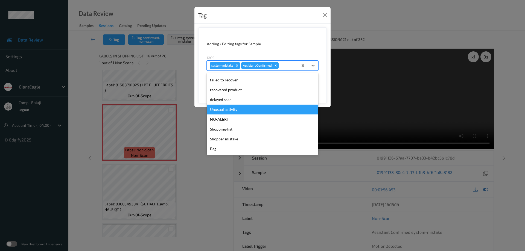
click at [229, 110] on div "Unusual activity" at bounding box center [263, 110] width 112 height 10
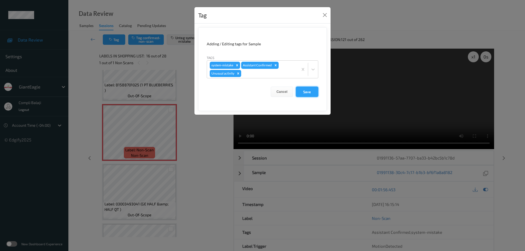
click at [313, 92] on button "Save" at bounding box center [307, 92] width 22 height 10
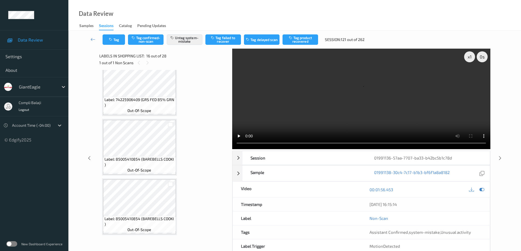
scroll to position [548, 0]
click at [91, 39] on icon at bounding box center [93, 39] width 5 height 5
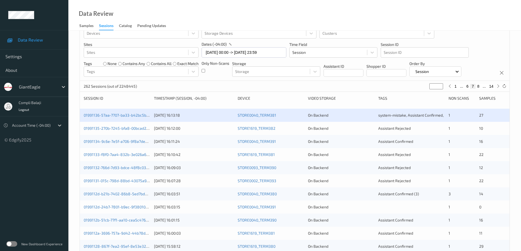
scroll to position [27, 0]
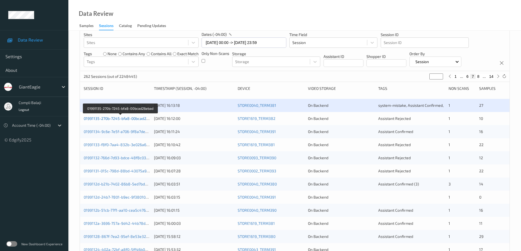
click at [124, 119] on link "01991135-270b-7245-bfa8-00bcad26ebad" at bounding box center [121, 118] width 74 height 5
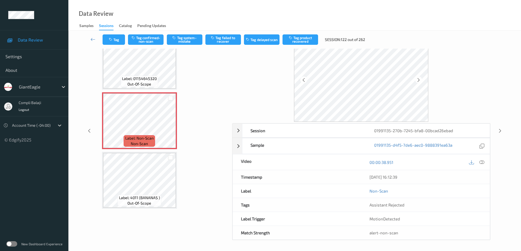
scroll to position [231, 0]
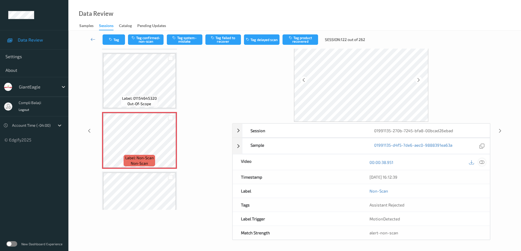
click at [483, 162] on icon at bounding box center [481, 162] width 5 height 5
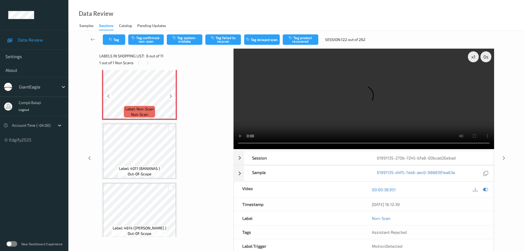
scroll to position [313, 0]
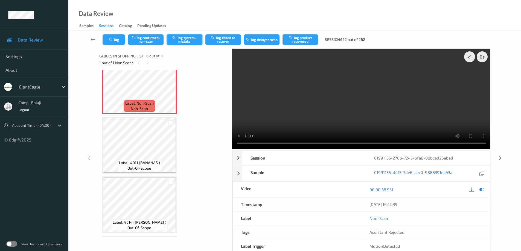
click at [188, 40] on button "Tag system-mistake" at bounding box center [185, 39] width 36 height 10
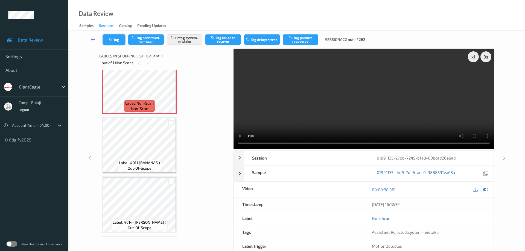
click at [116, 38] on button "Tag" at bounding box center [114, 39] width 22 height 10
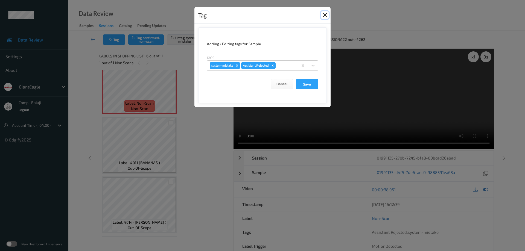
click at [325, 14] on button "Close" at bounding box center [325, 15] width 8 height 8
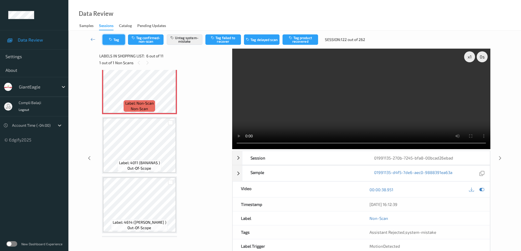
click at [117, 40] on button "Tag" at bounding box center [114, 39] width 22 height 10
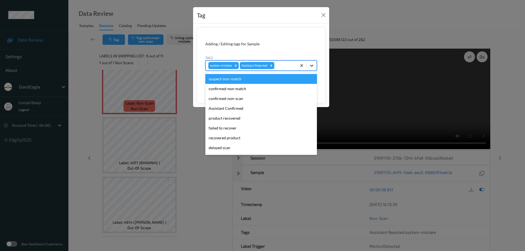
click at [311, 64] on icon at bounding box center [311, 65] width 5 height 5
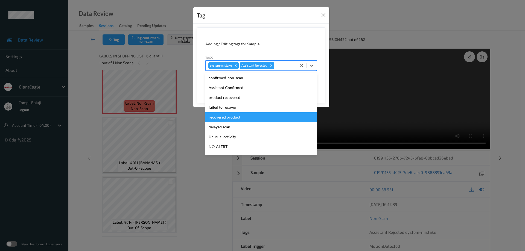
scroll to position [48, 0]
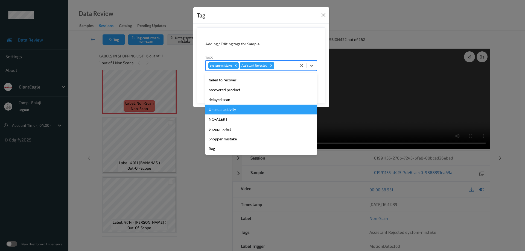
click at [233, 111] on div "Unusual activity" at bounding box center [261, 110] width 112 height 10
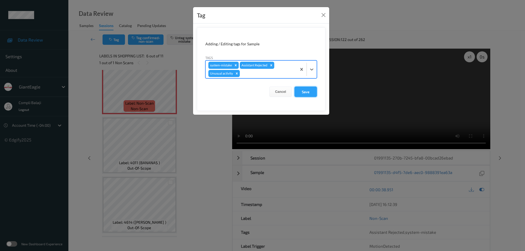
click at [307, 94] on button "Save" at bounding box center [306, 92] width 22 height 10
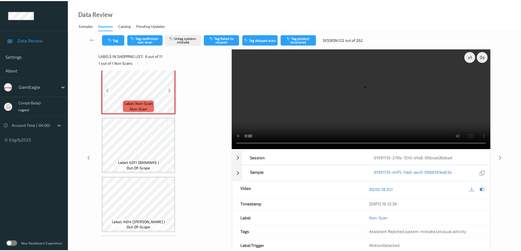
scroll to position [231, 0]
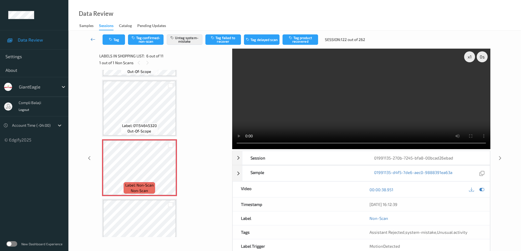
click at [92, 38] on icon at bounding box center [93, 39] width 5 height 5
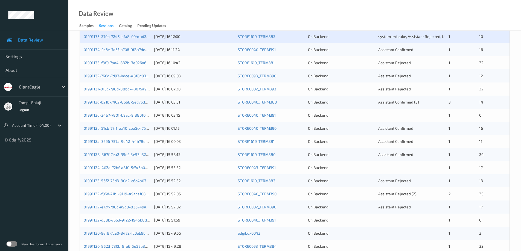
scroll to position [55, 0]
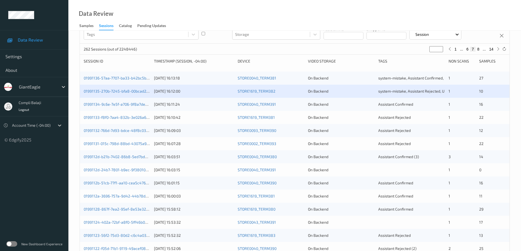
click at [121, 107] on div "01991134-9c6e-7e5f-a706-9f8a7deb299d" at bounding box center [117, 104] width 66 height 5
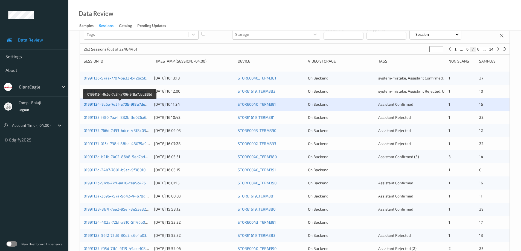
click at [131, 105] on link "01991134-9c6e-7e5f-a706-9f8a7deb299d" at bounding box center [120, 104] width 72 height 5
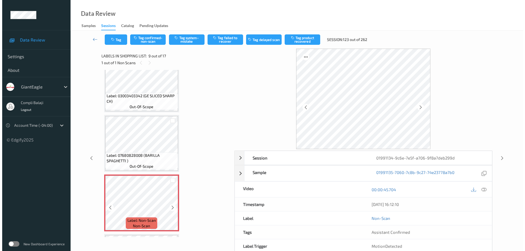
scroll to position [362, 0]
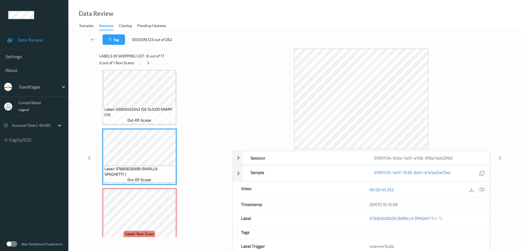
click at [484, 189] on icon at bounding box center [481, 189] width 5 height 5
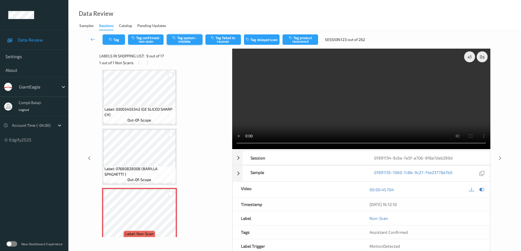
click at [192, 39] on button "Tag system-mistake" at bounding box center [185, 39] width 36 height 10
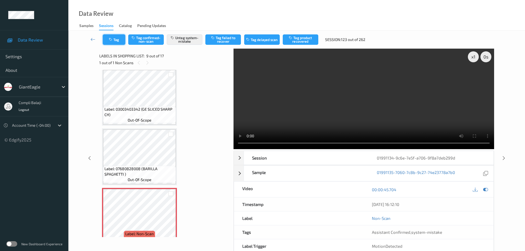
click at [120, 41] on button "Tag" at bounding box center [114, 39] width 22 height 10
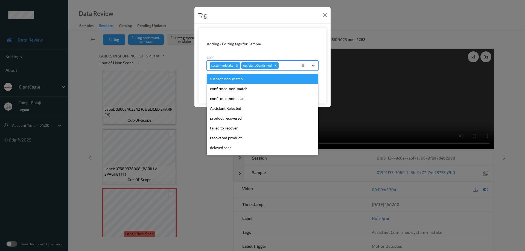
click at [311, 65] on icon at bounding box center [312, 65] width 5 height 5
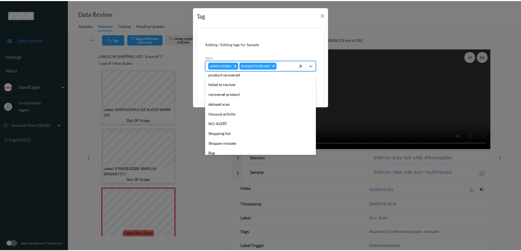
scroll to position [48, 0]
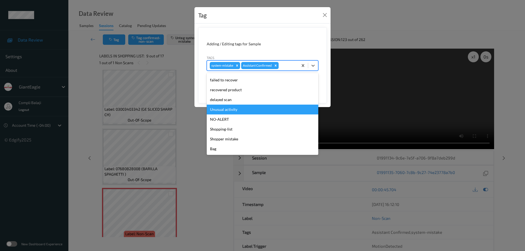
click at [235, 109] on div "Unusual activity" at bounding box center [263, 110] width 112 height 10
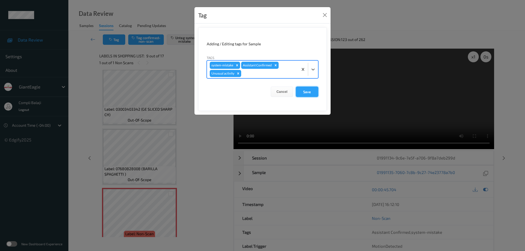
click at [309, 92] on button "Save" at bounding box center [307, 92] width 22 height 10
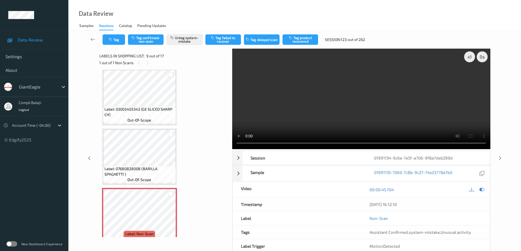
click at [94, 41] on icon at bounding box center [93, 39] width 5 height 5
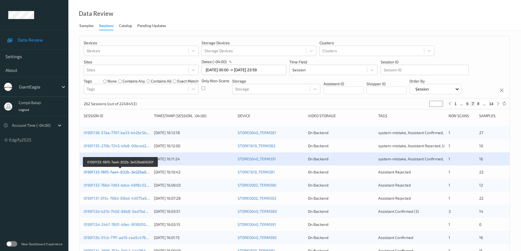
click at [136, 173] on link "01991133-f8f0-7aa4-832b-3e026a60630f" at bounding box center [120, 172] width 73 height 5
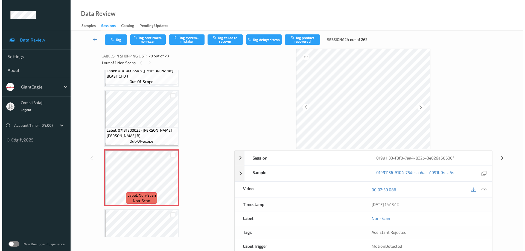
scroll to position [1053, 0]
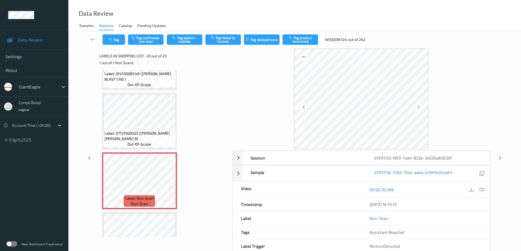
click at [483, 192] on icon at bounding box center [481, 189] width 5 height 5
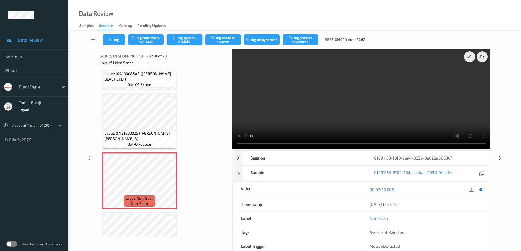
click at [182, 38] on button "Tag system-mistake" at bounding box center [185, 39] width 36 height 10
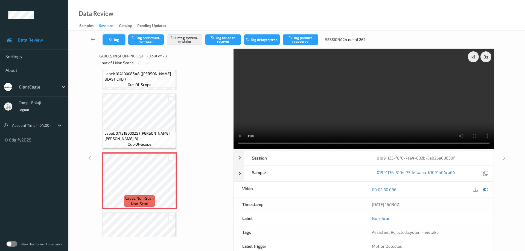
click at [117, 39] on button "Tag" at bounding box center [114, 39] width 22 height 10
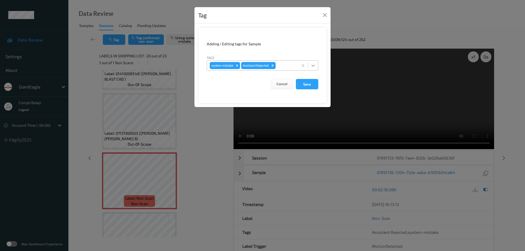
click at [315, 66] on icon at bounding box center [312, 65] width 5 height 5
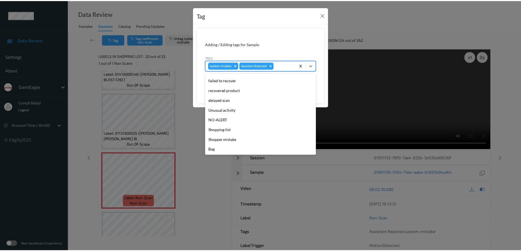
scroll to position [48, 0]
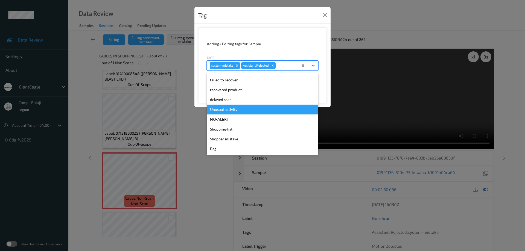
click at [229, 109] on div "Unusual activity" at bounding box center [263, 110] width 112 height 10
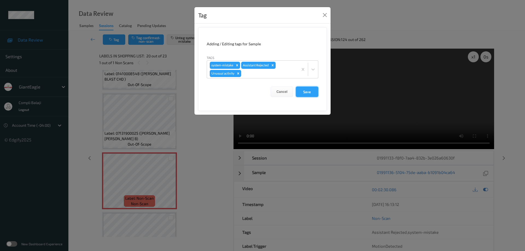
click at [310, 94] on button "Save" at bounding box center [307, 92] width 22 height 10
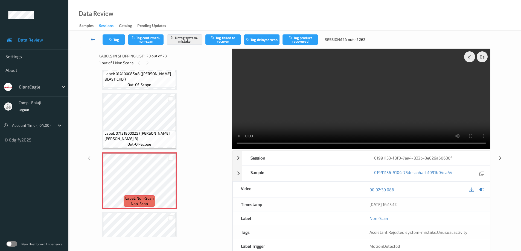
click at [92, 41] on icon at bounding box center [93, 39] width 5 height 5
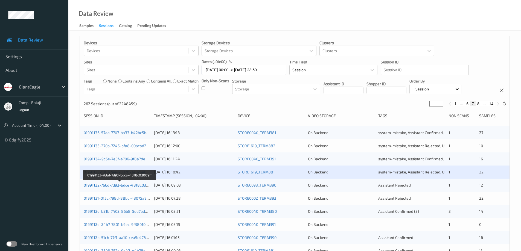
click at [135, 186] on link "01991132-766d-7d93-bdce-48f8c03009ff" at bounding box center [120, 185] width 72 height 5
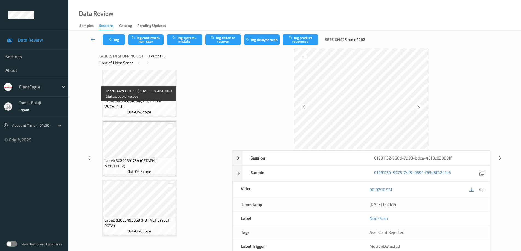
scroll to position [310, 0]
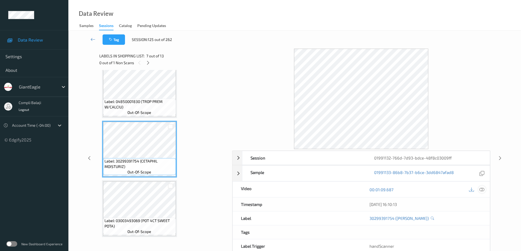
click at [481, 190] on icon at bounding box center [481, 189] width 5 height 5
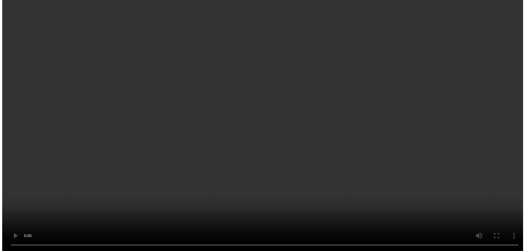
scroll to position [611, 0]
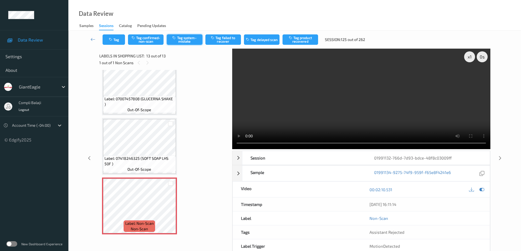
click at [189, 41] on button "Tag system-mistake" at bounding box center [185, 39] width 36 height 10
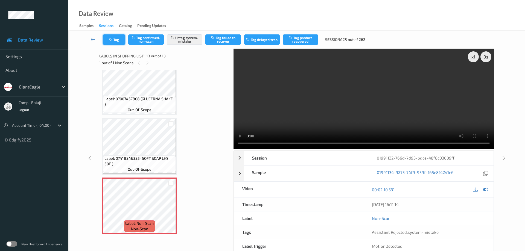
click at [123, 40] on button "Tag" at bounding box center [114, 39] width 22 height 10
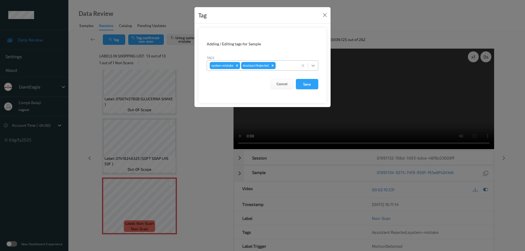
click at [313, 65] on icon at bounding box center [312, 65] width 5 height 5
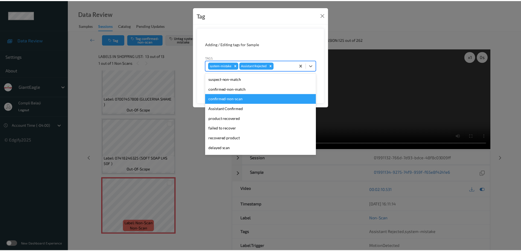
scroll to position [48, 0]
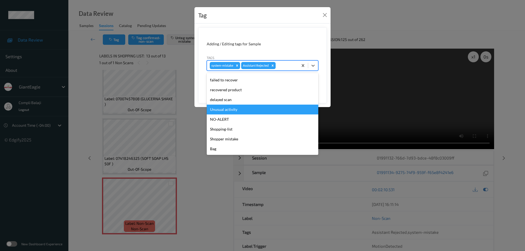
click at [230, 111] on div "Unusual activity" at bounding box center [263, 110] width 112 height 10
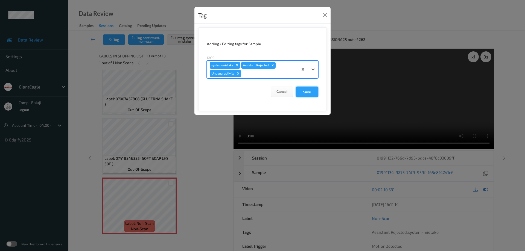
click at [306, 94] on button "Save" at bounding box center [307, 92] width 22 height 10
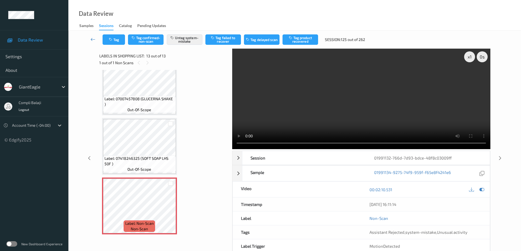
click at [92, 39] on icon at bounding box center [93, 39] width 5 height 5
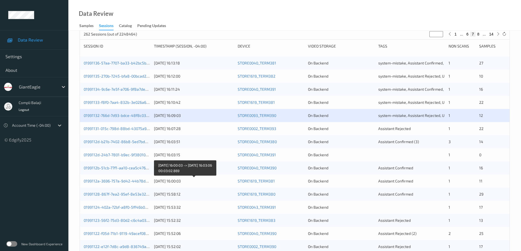
scroll to position [82, 0]
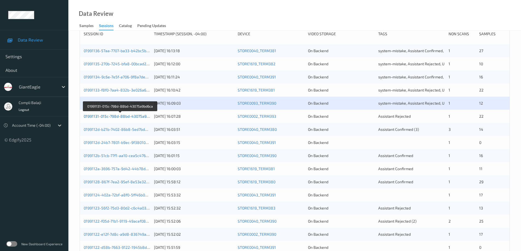
click at [134, 117] on link "01991131-015c-798d-88bd-43075a9bd6ca" at bounding box center [121, 116] width 74 height 5
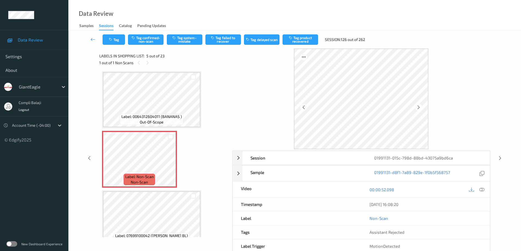
scroll to position [174, 0]
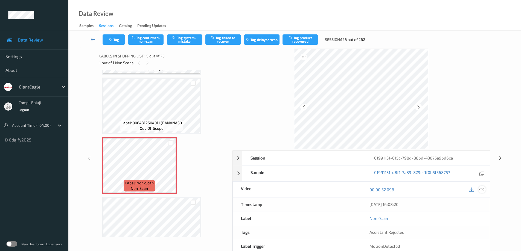
click at [484, 189] on div at bounding box center [481, 189] width 7 height 7
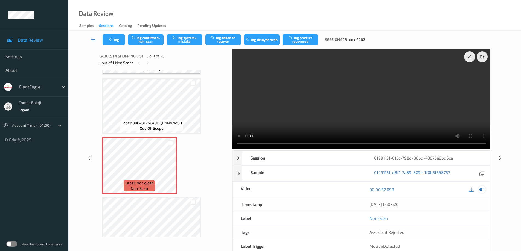
click at [481, 190] on icon at bounding box center [481, 189] width 5 height 5
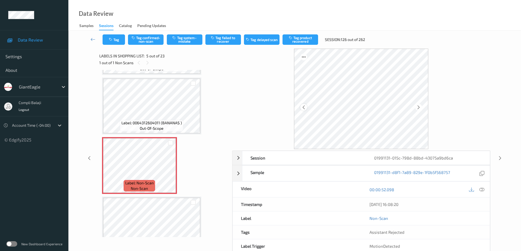
click at [304, 108] on icon at bounding box center [303, 107] width 5 height 5
click at [481, 191] on icon at bounding box center [481, 189] width 5 height 5
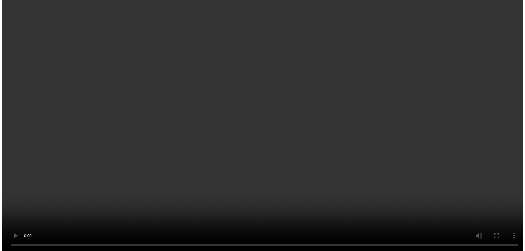
scroll to position [119, 0]
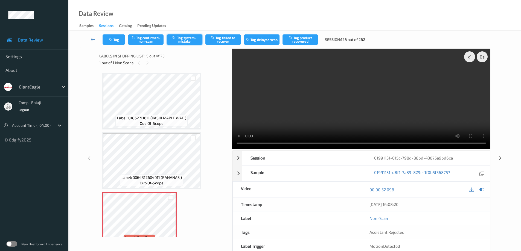
click at [186, 41] on button "Tag system-mistake" at bounding box center [185, 39] width 36 height 10
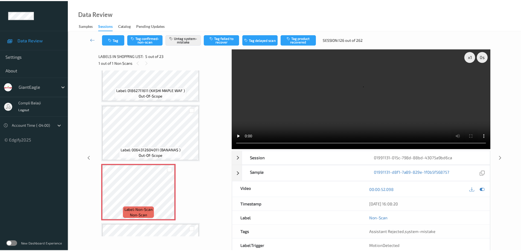
scroll to position [147, 0]
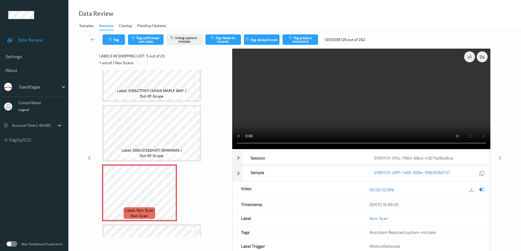
click at [92, 40] on icon at bounding box center [93, 39] width 5 height 5
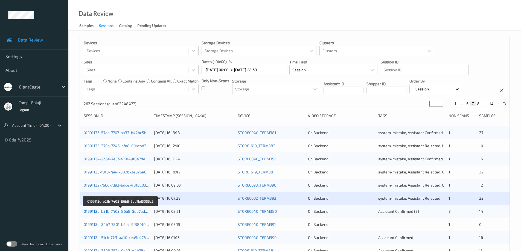
click at [142, 214] on link "0199112d-b21b-7402-86b8-5ed7bd5055c2" at bounding box center [121, 211] width 74 height 5
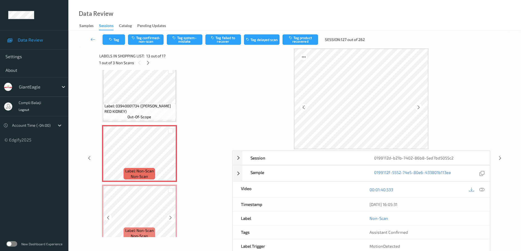
scroll to position [662, 0]
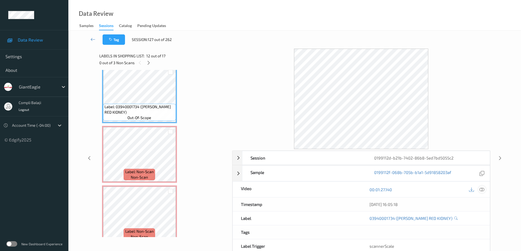
click at [483, 191] on icon at bounding box center [481, 189] width 5 height 5
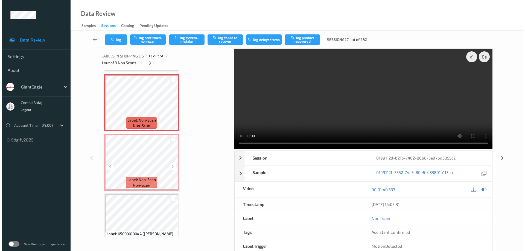
scroll to position [717, 0]
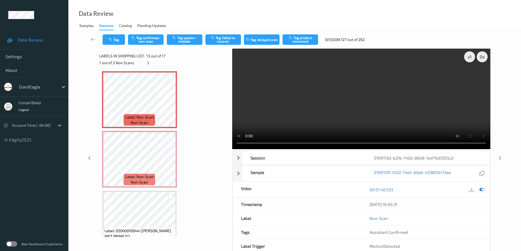
click at [481, 190] on icon at bounding box center [481, 189] width 5 height 5
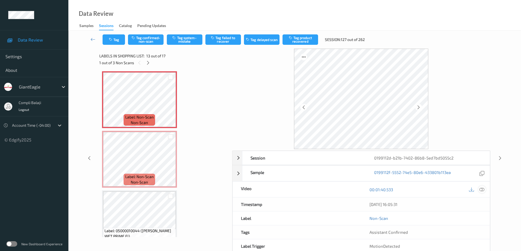
click at [480, 189] on icon at bounding box center [481, 189] width 5 height 5
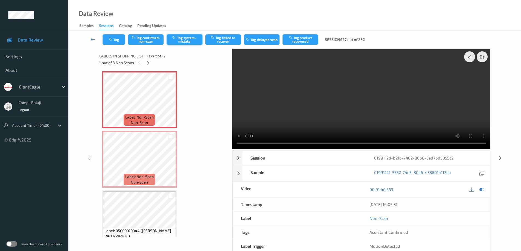
click at [192, 40] on button "Tag system-mistake" at bounding box center [185, 39] width 36 height 10
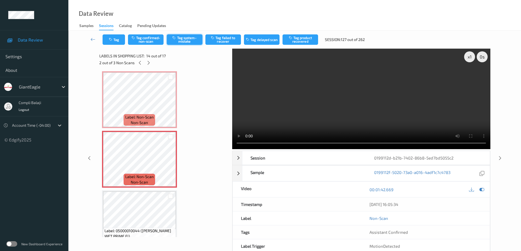
click at [186, 40] on button "Tag system-mistake" at bounding box center [185, 39] width 36 height 10
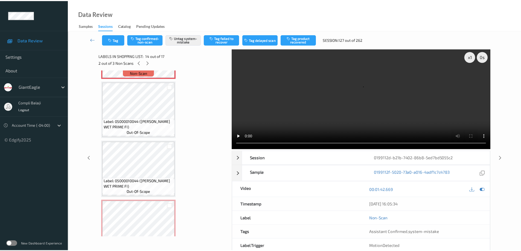
scroll to position [849, 0]
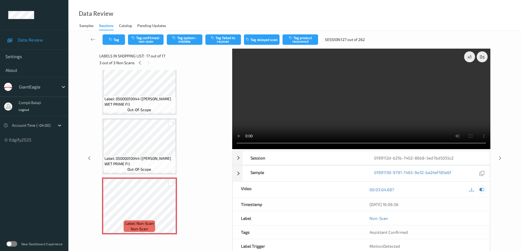
click at [481, 188] on icon at bounding box center [481, 189] width 5 height 5
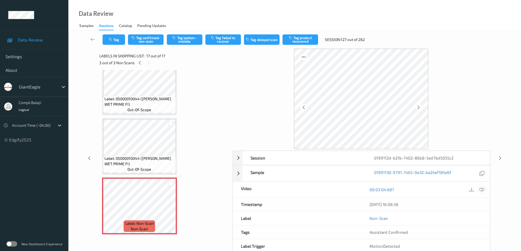
click at [484, 190] on icon at bounding box center [481, 189] width 5 height 5
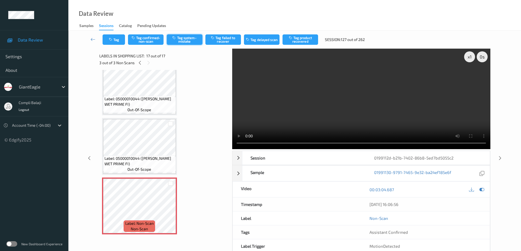
click at [185, 40] on button "Tag system-mistake" at bounding box center [185, 39] width 36 height 10
click at [93, 39] on icon at bounding box center [93, 39] width 5 height 5
